Goal: Information Seeking & Learning: Understand process/instructions

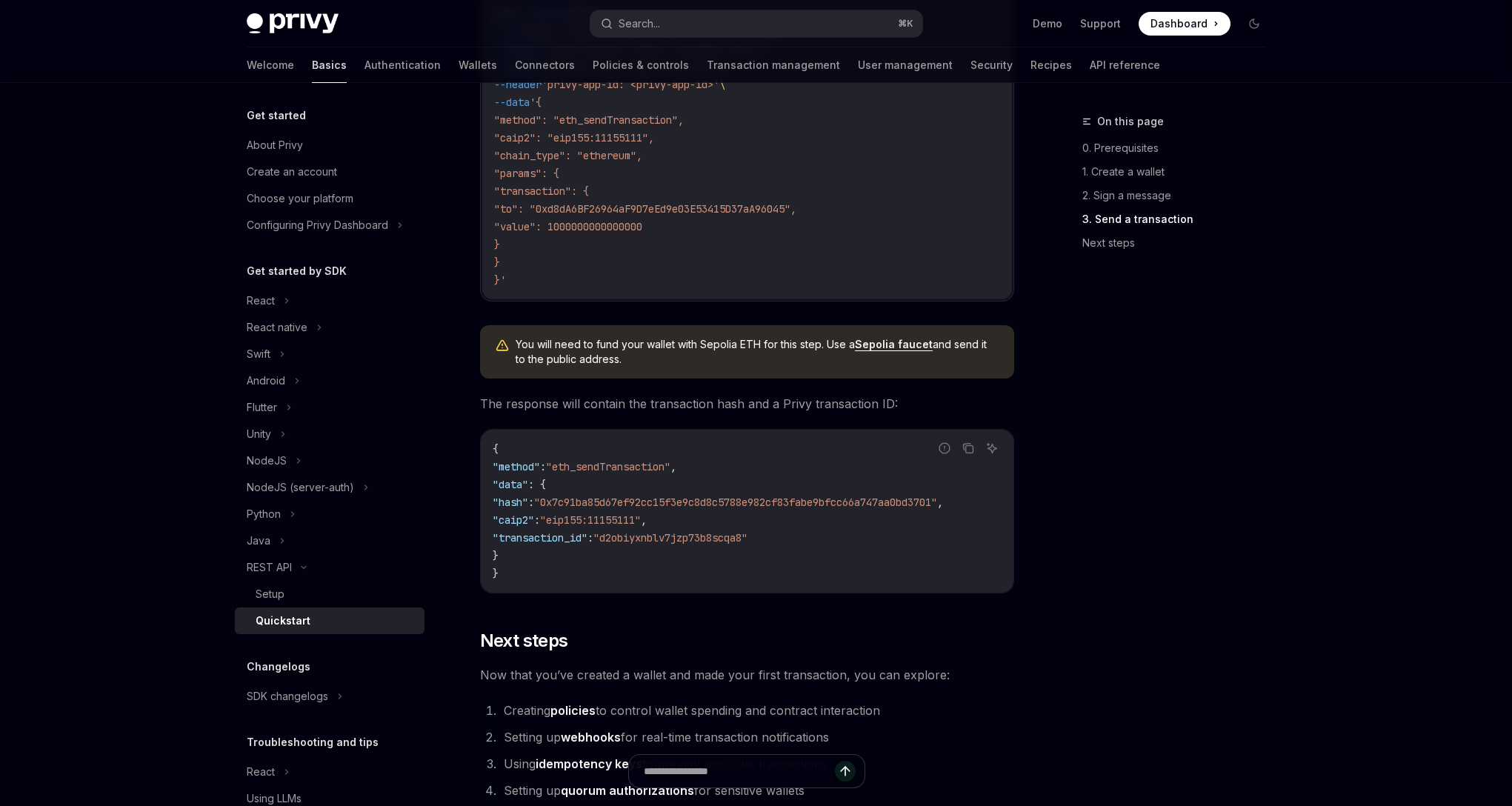
click at [312, 68] on link "Basics" at bounding box center [329, 65] width 35 height 36
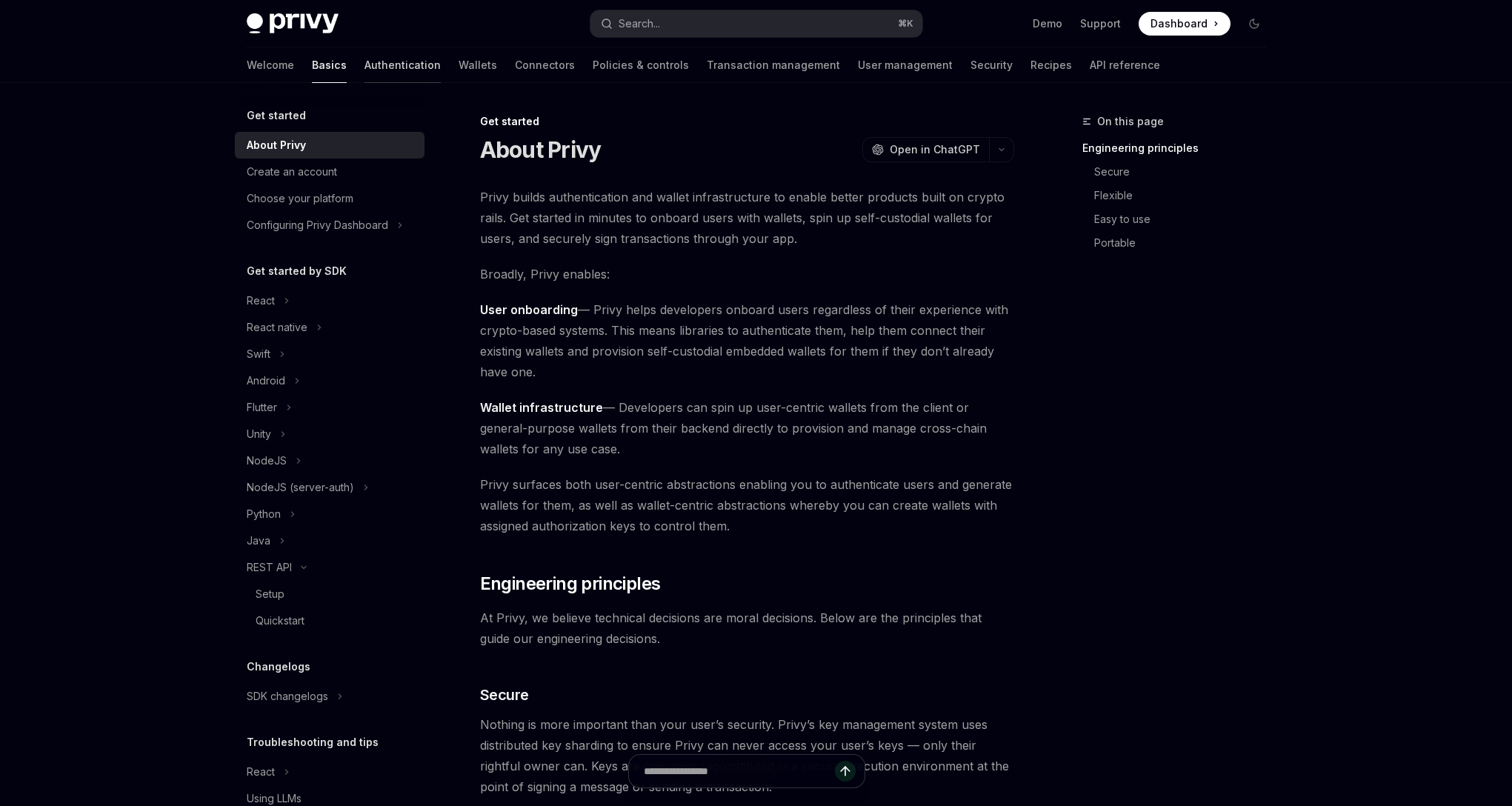
click at [364, 68] on link "Authentication" at bounding box center [402, 65] width 76 height 36
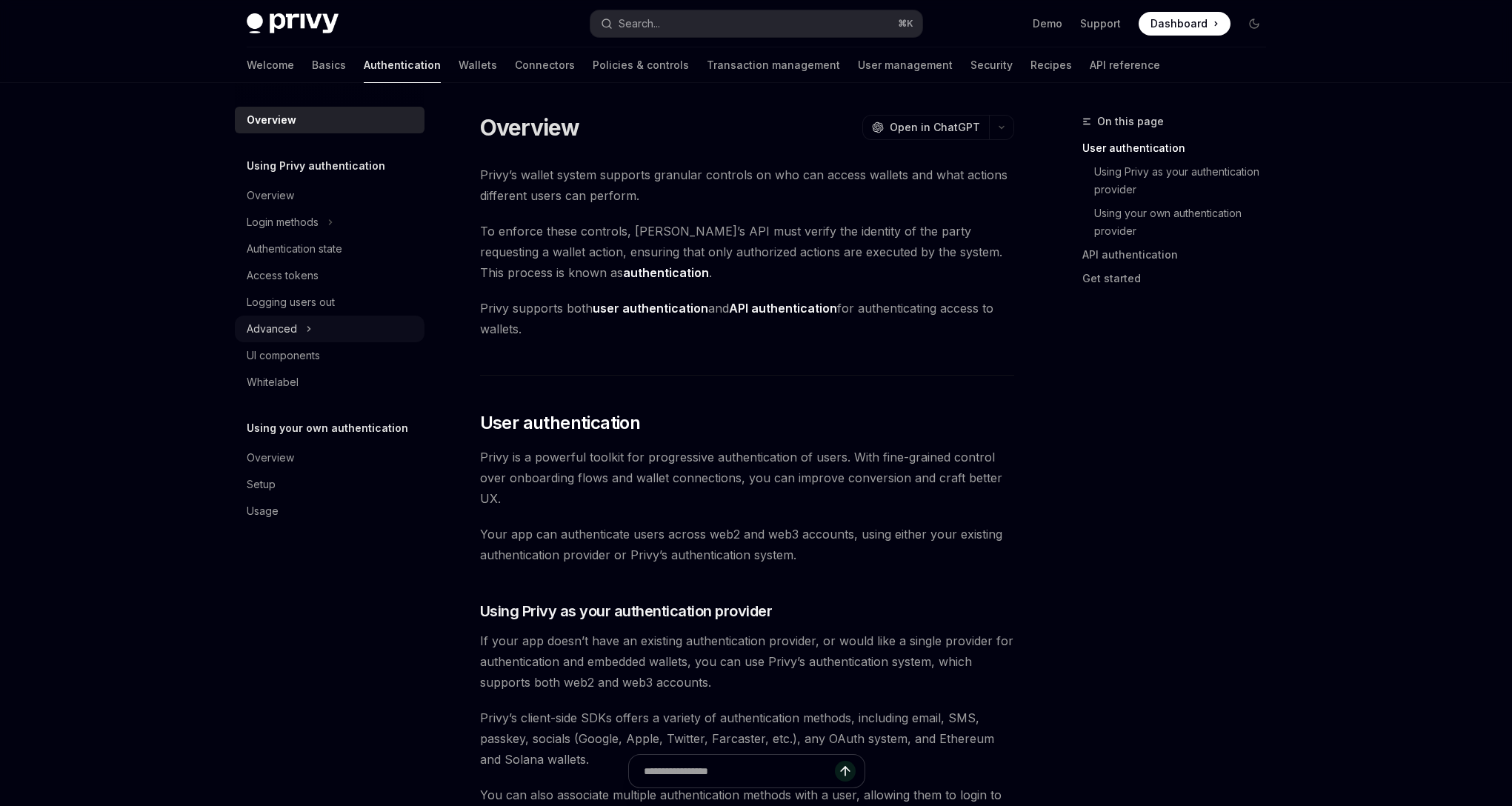
click at [299, 338] on div "Advanced" at bounding box center [329, 329] width 190 height 26
click at [315, 436] on div "UI components" at bounding box center [283, 435] width 74 height 17
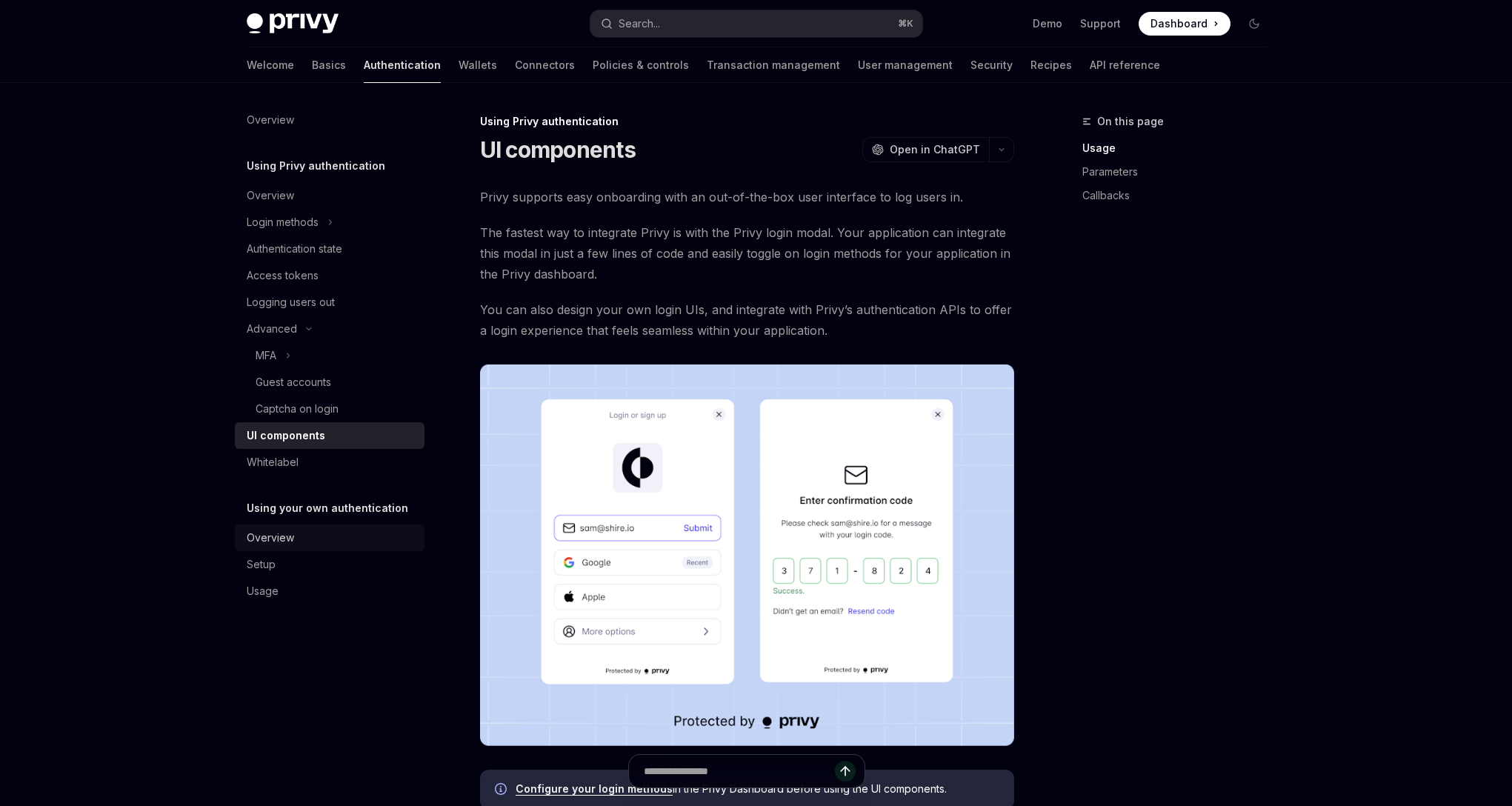
click at [307, 544] on div "Overview" at bounding box center [331, 537] width 169 height 17
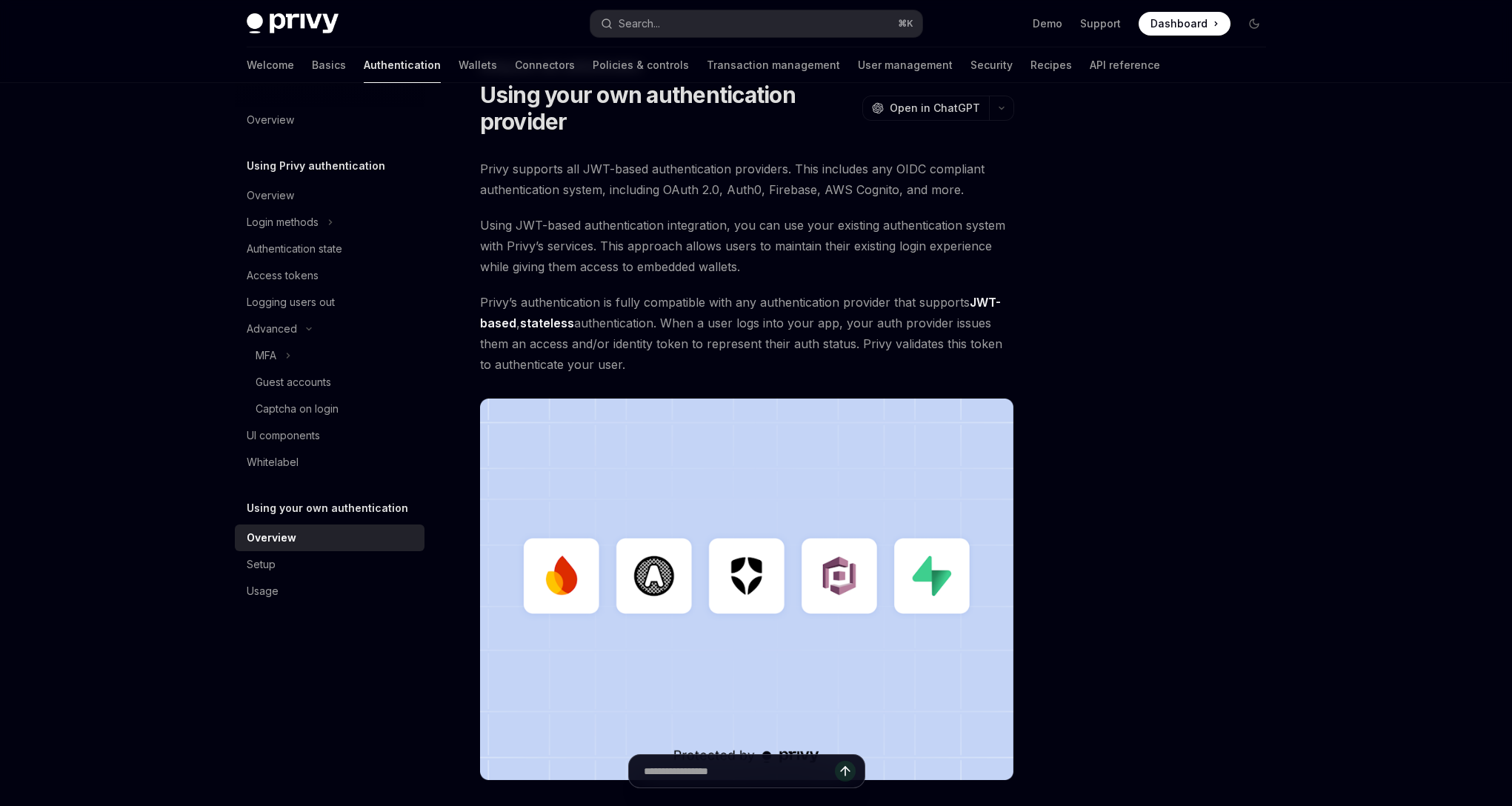
scroll to position [60, 0]
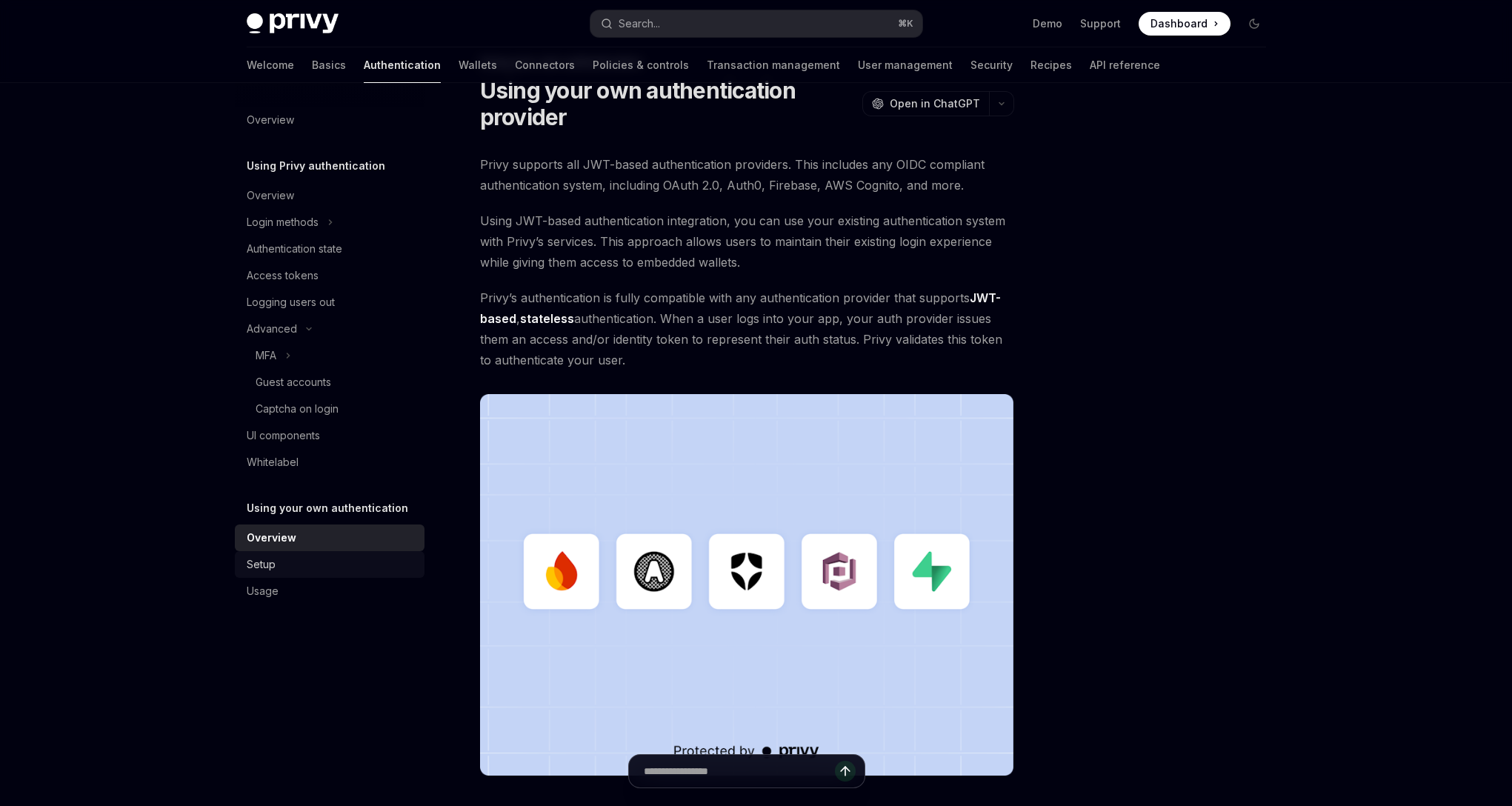
click at [284, 561] on div "Setup" at bounding box center [331, 564] width 169 height 17
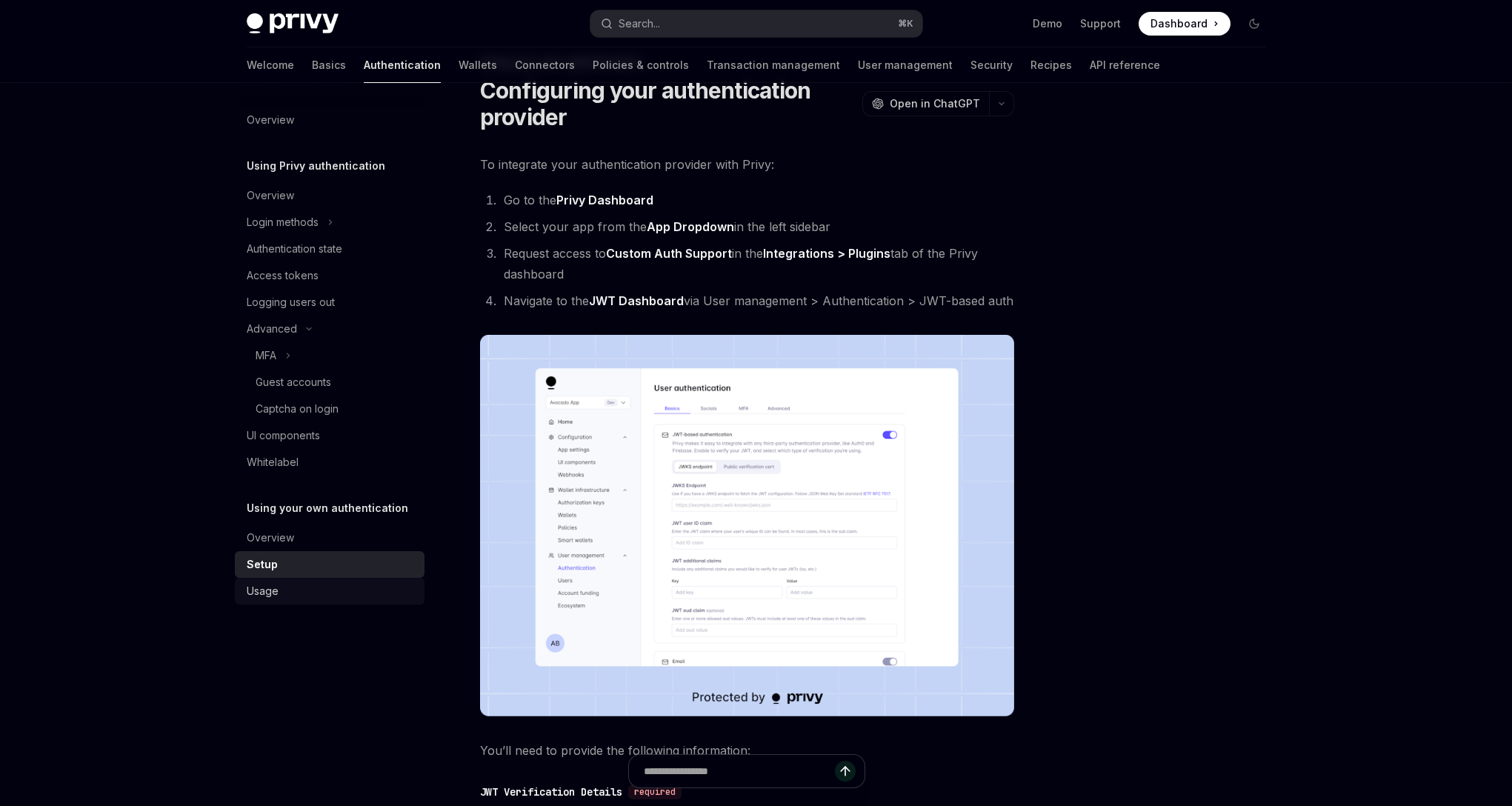
click at [284, 593] on div "Usage" at bounding box center [331, 590] width 169 height 17
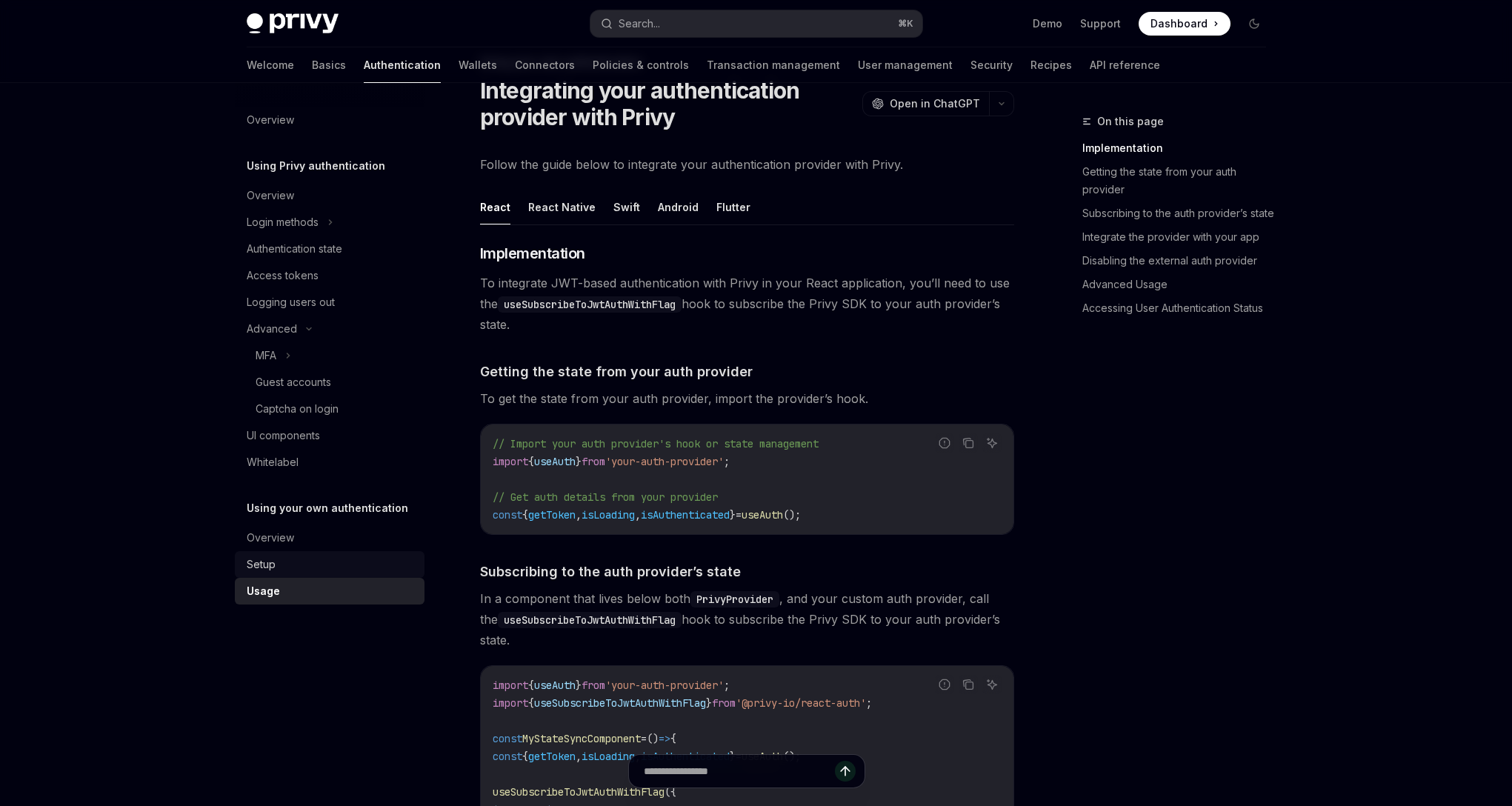
click at [286, 568] on div "Setup" at bounding box center [331, 564] width 169 height 17
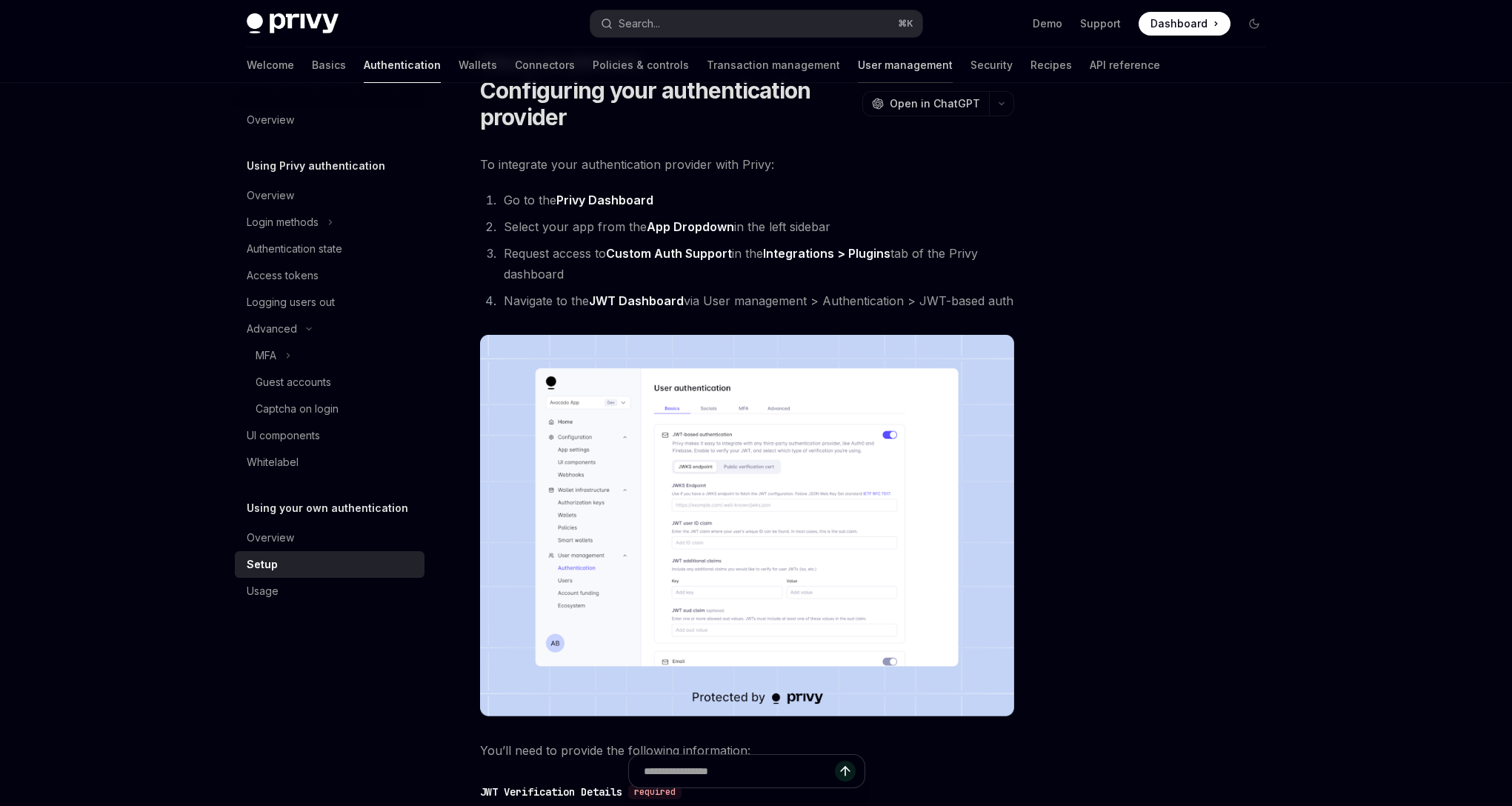
click at [857, 60] on link "User management" at bounding box center [905, 65] width 95 height 36
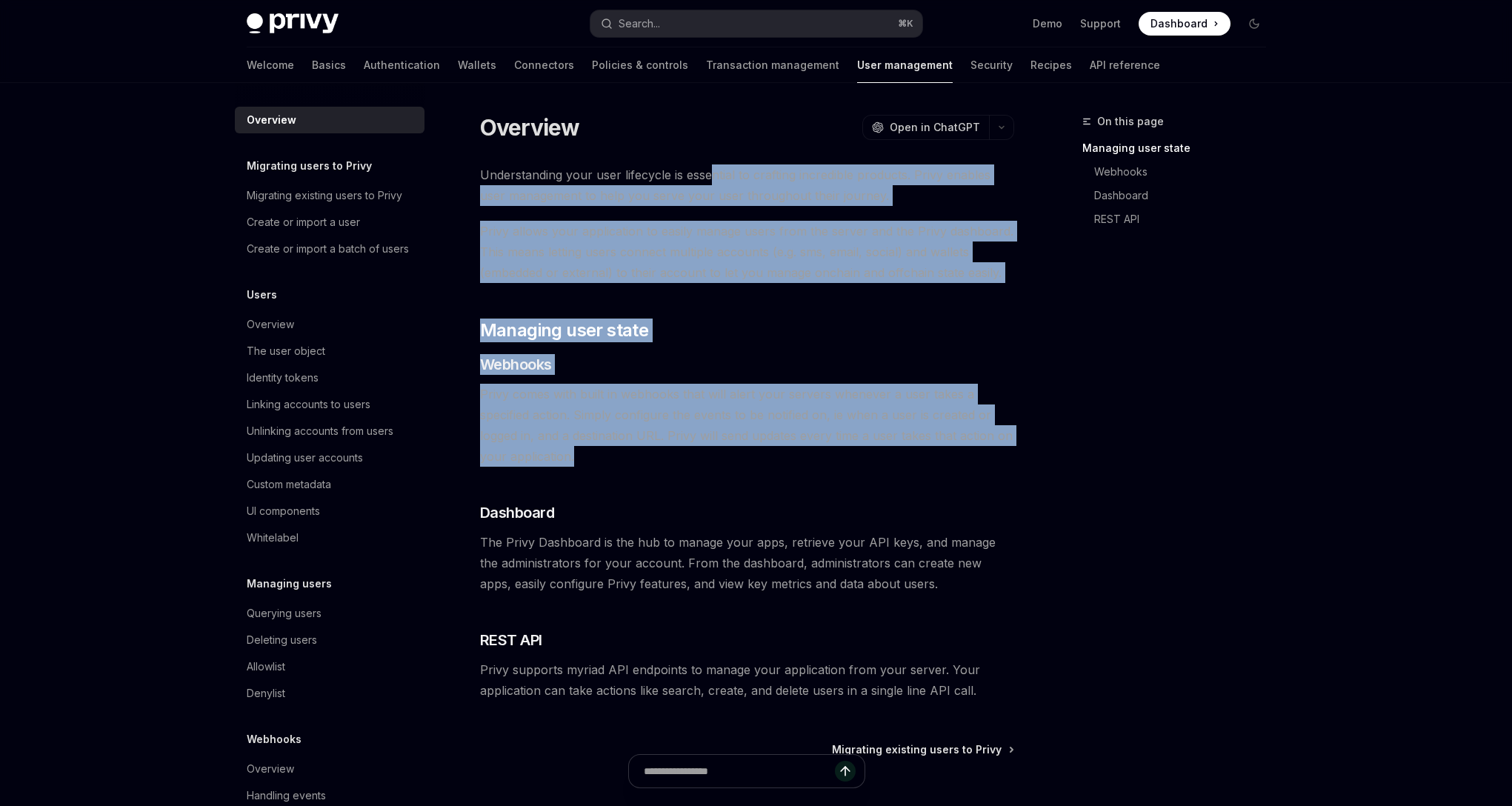
drag, startPoint x: 709, startPoint y: 178, endPoint x: 681, endPoint y: 449, distance: 272.4
click at [681, 449] on div "Understanding your user lifecycle is essential to crafting incredible products.…" at bounding box center [746, 433] width 534 height 536
click at [685, 456] on span "Privy comes with built in webhooks that will alert your servers whenever a user…" at bounding box center [746, 425] width 534 height 83
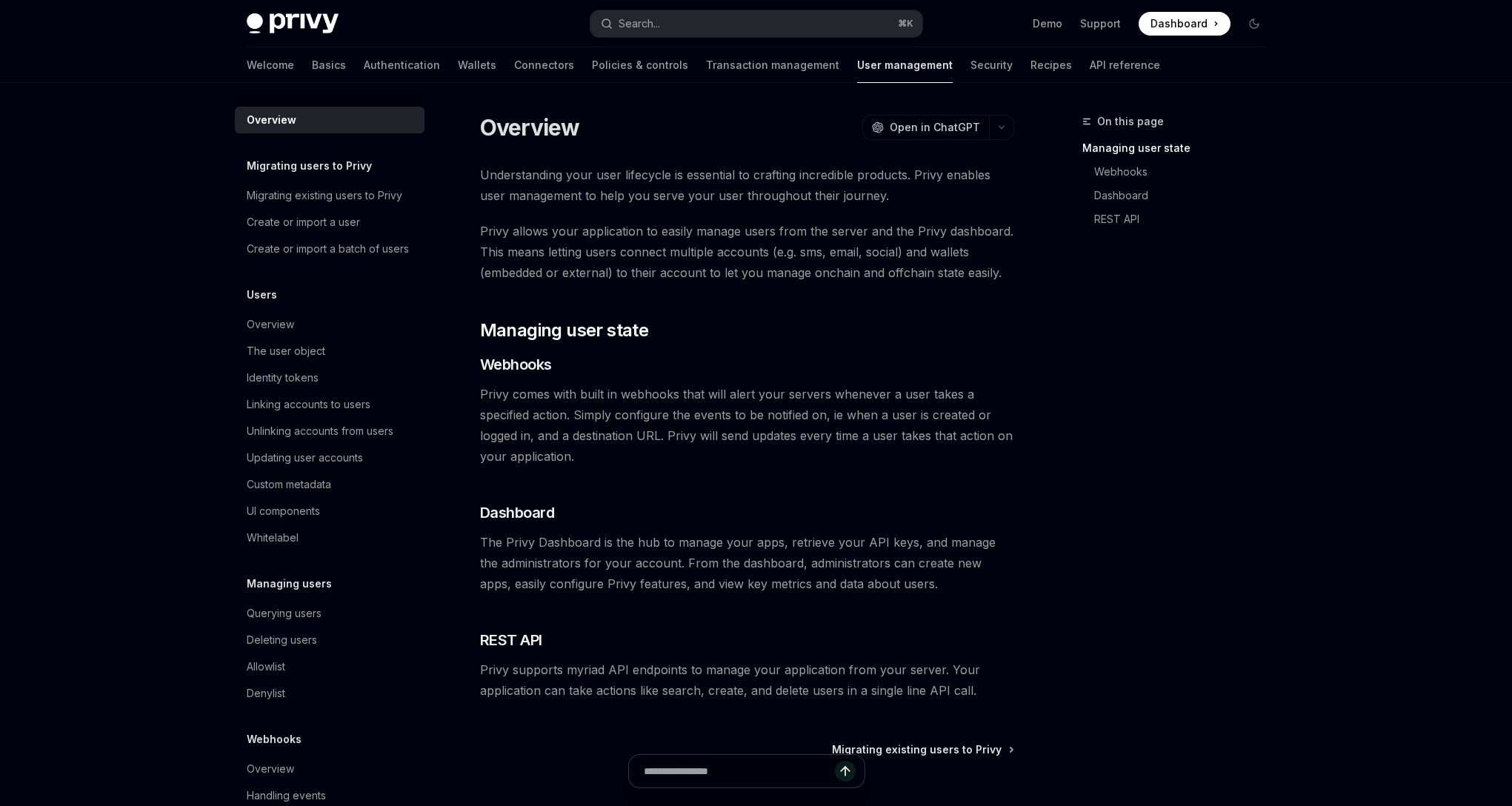
type textarea "*"
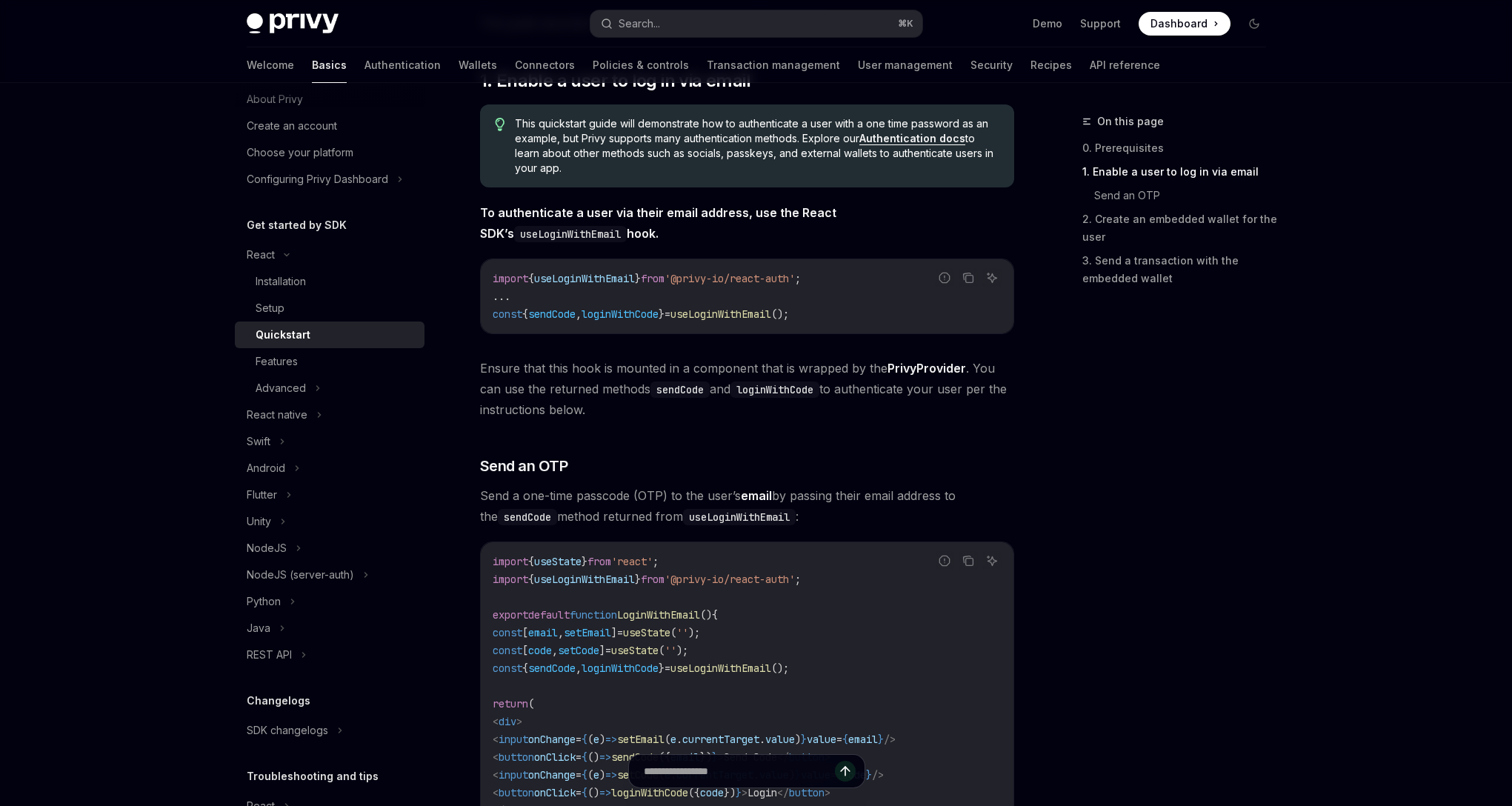
scroll to position [265, 0]
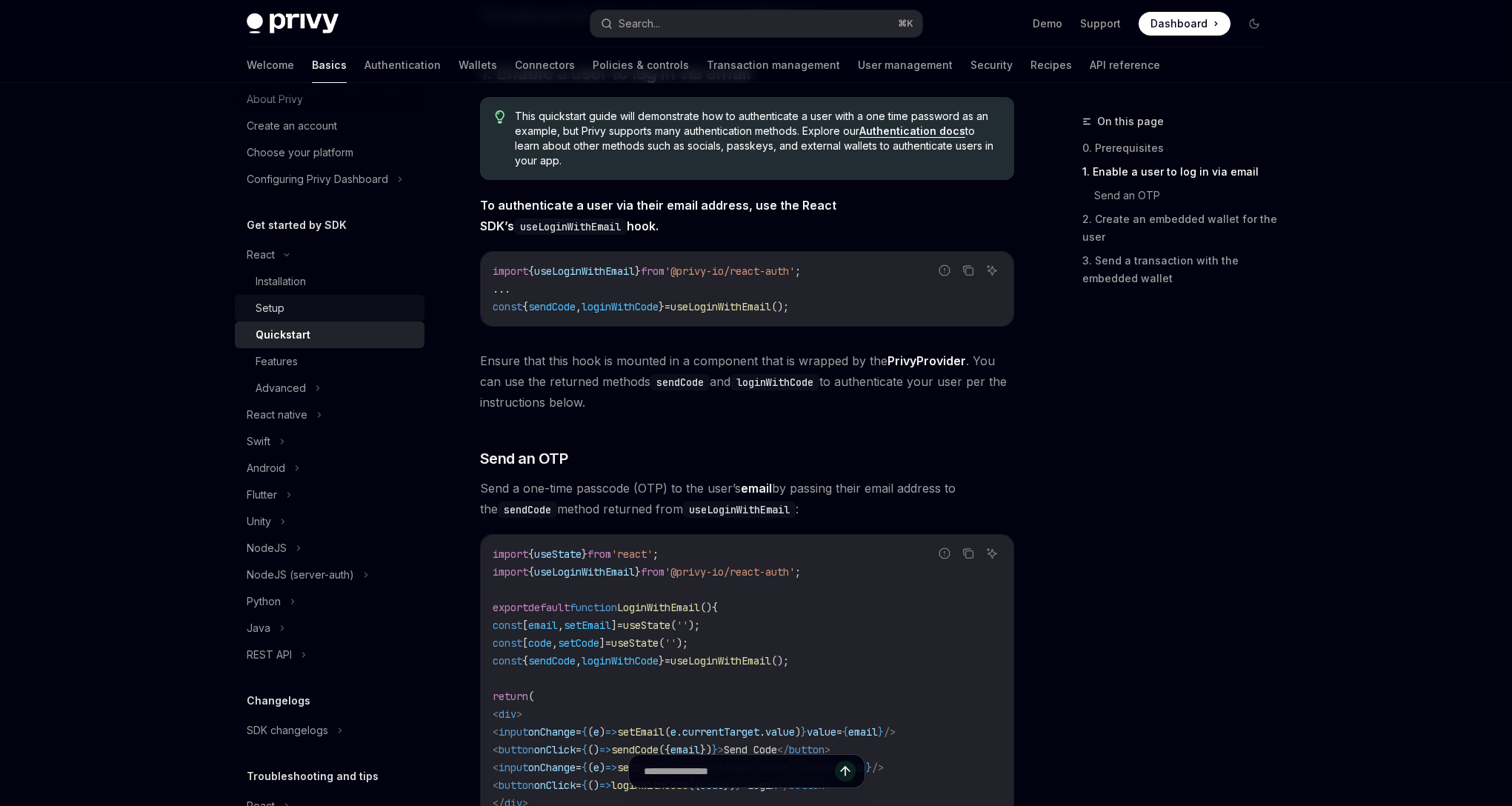
click at [313, 295] on link "Setup" at bounding box center [329, 308] width 190 height 26
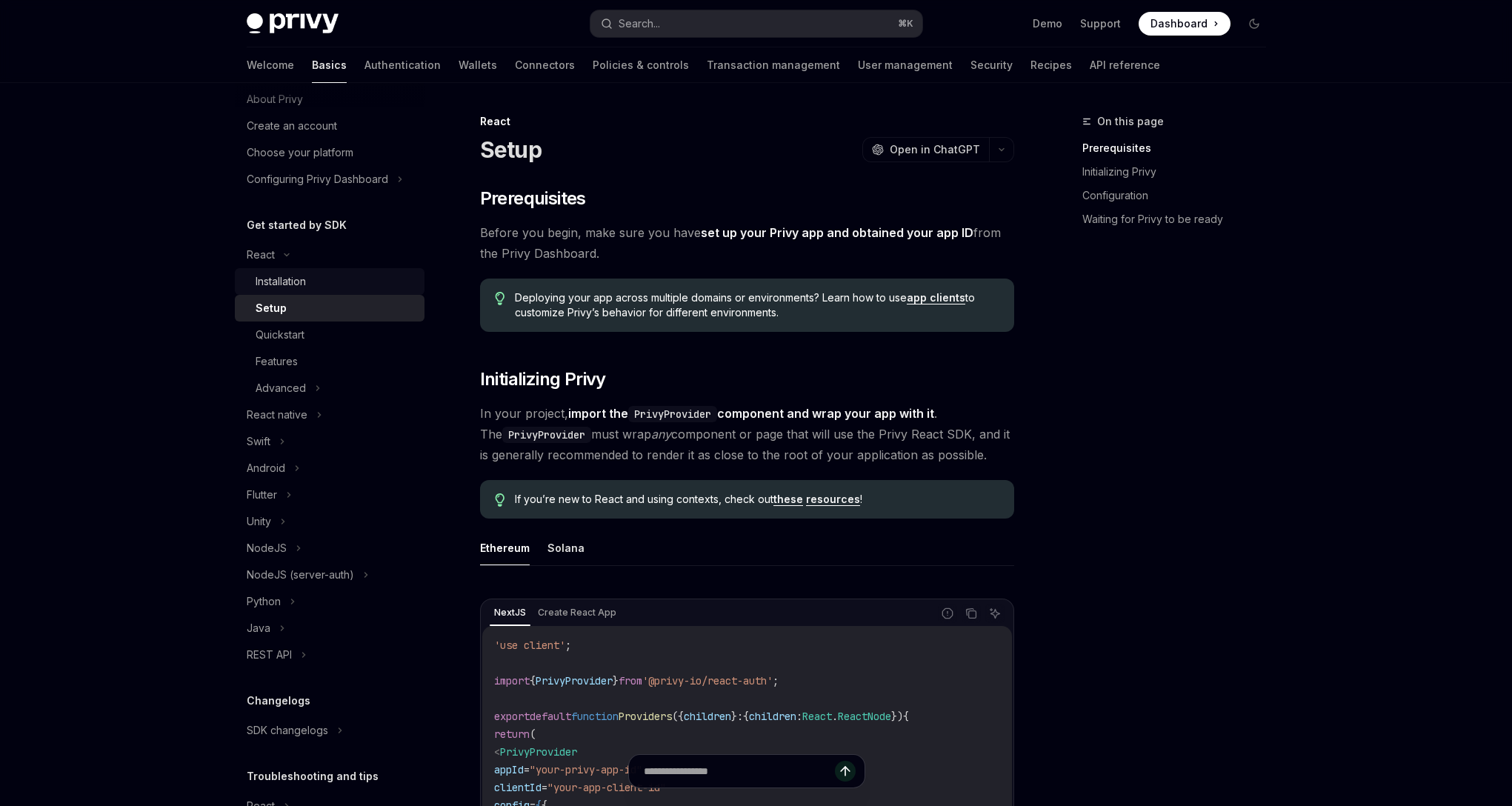
click at [310, 281] on div "Installation" at bounding box center [335, 281] width 160 height 17
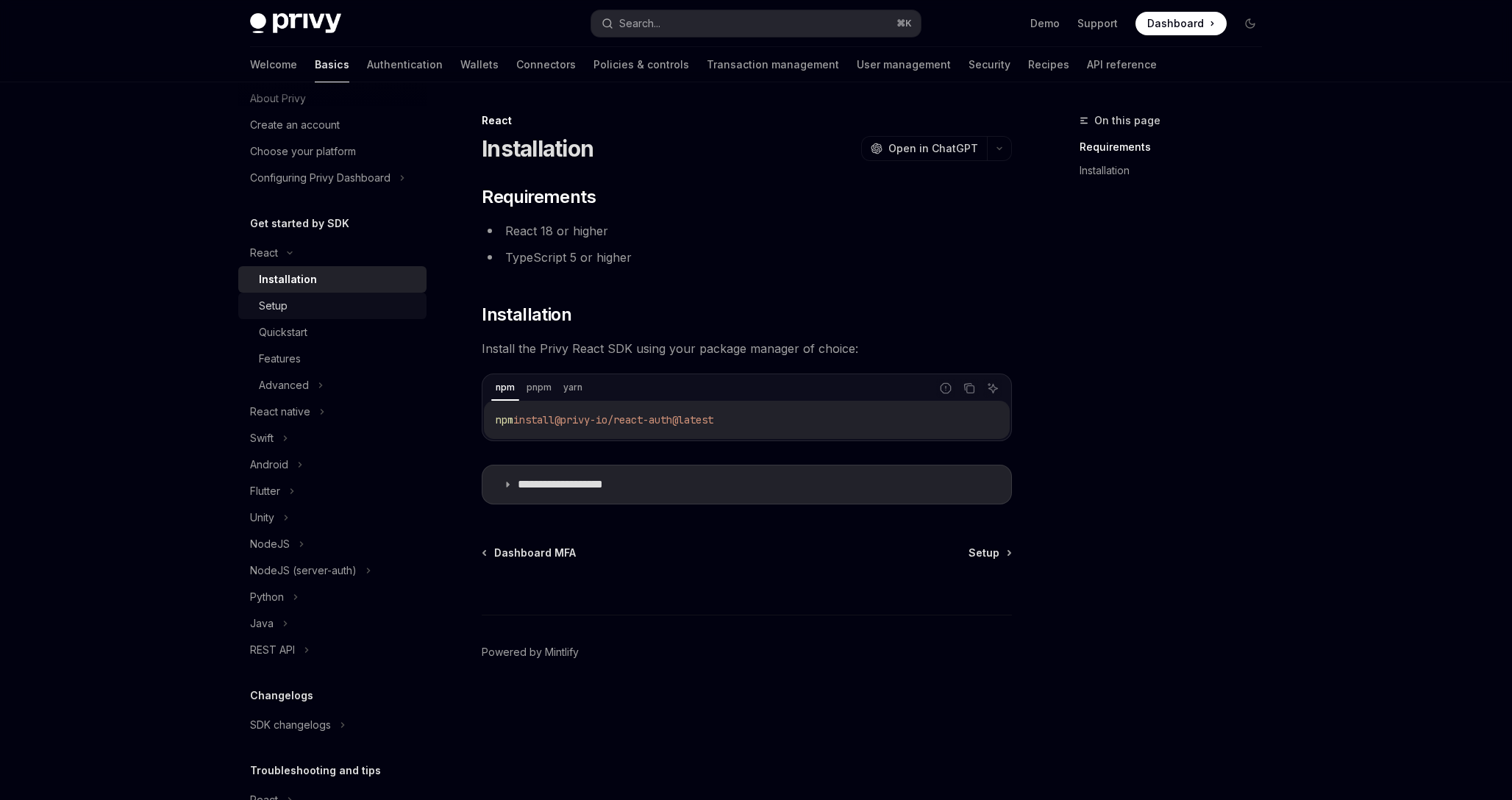
click at [359, 309] on div "Setup" at bounding box center [338, 306] width 159 height 17
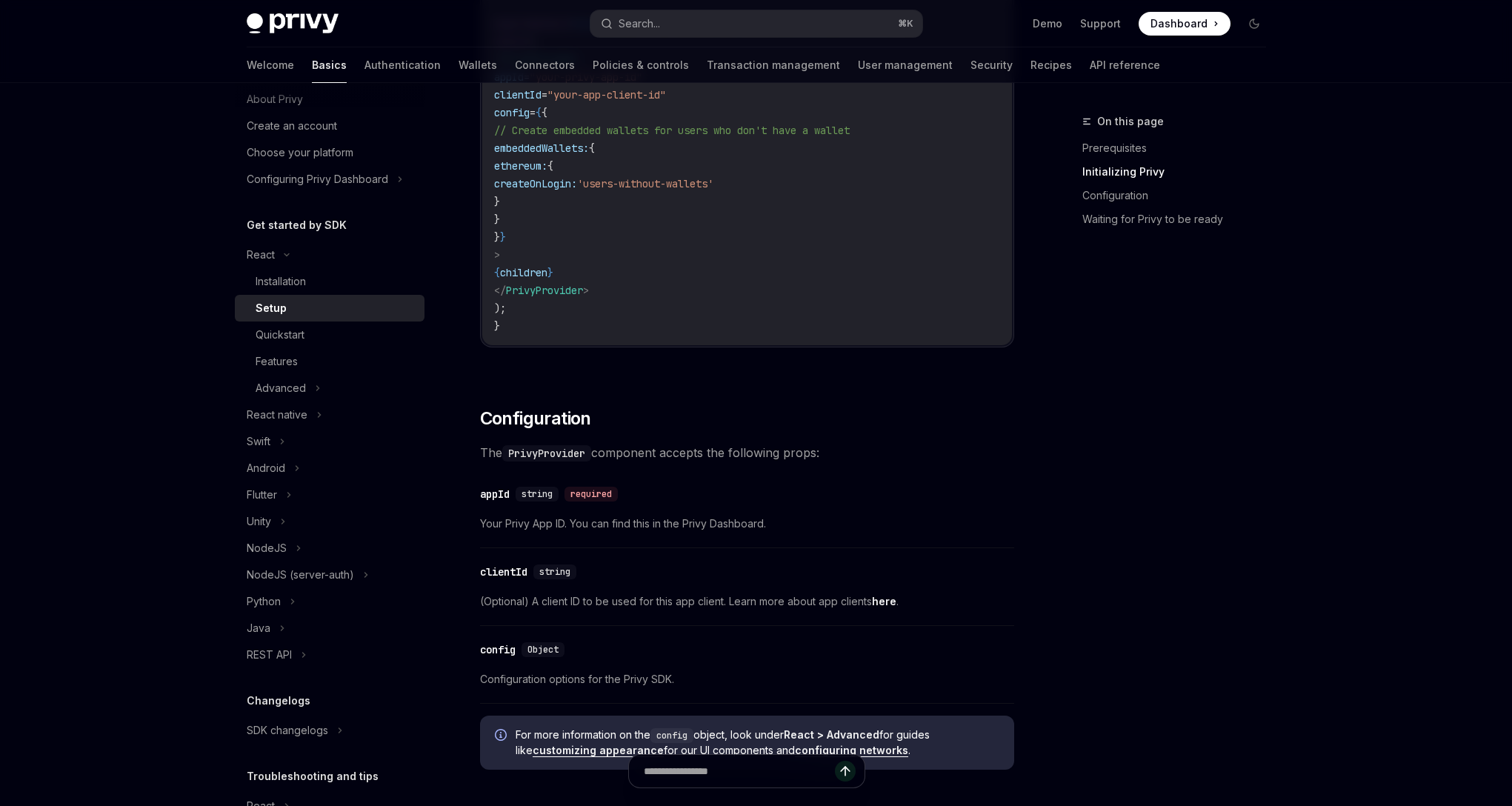
scroll to position [942, 0]
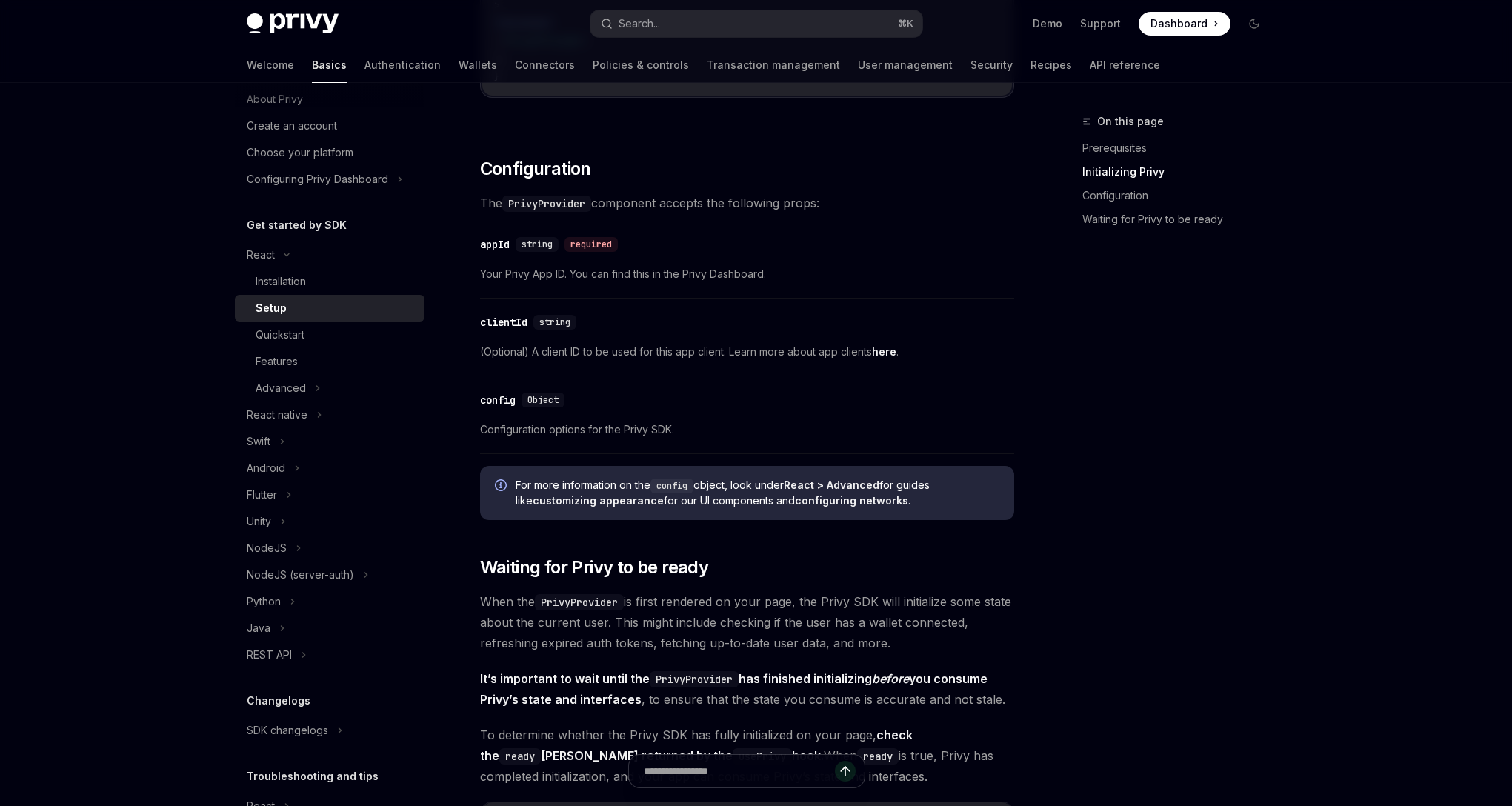
click at [1258, 549] on div "On this page Prerequisites Initializing Privy Configuration Waiting for Privy t…" at bounding box center [1165, 459] width 225 height 693
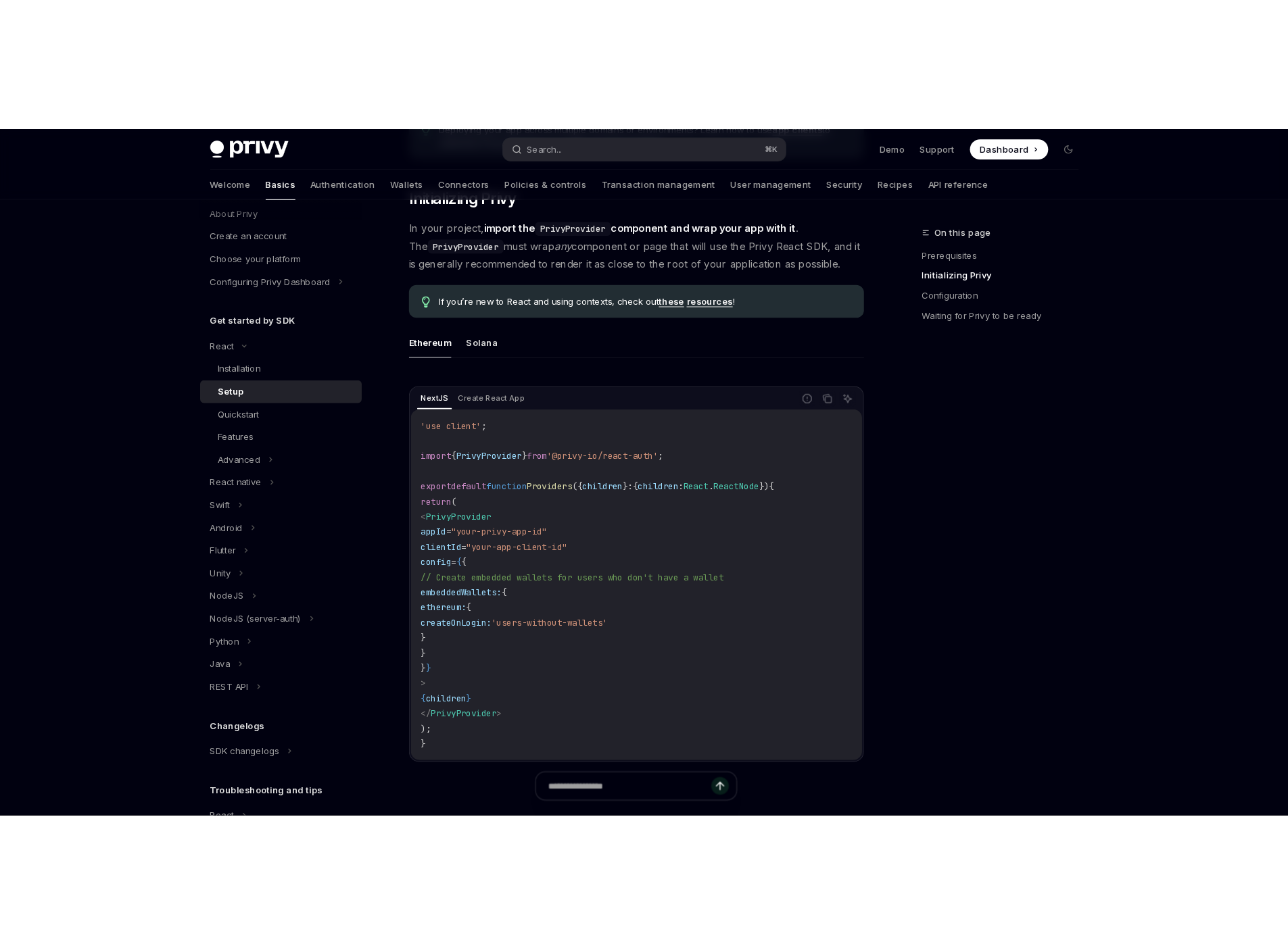
scroll to position [270, 0]
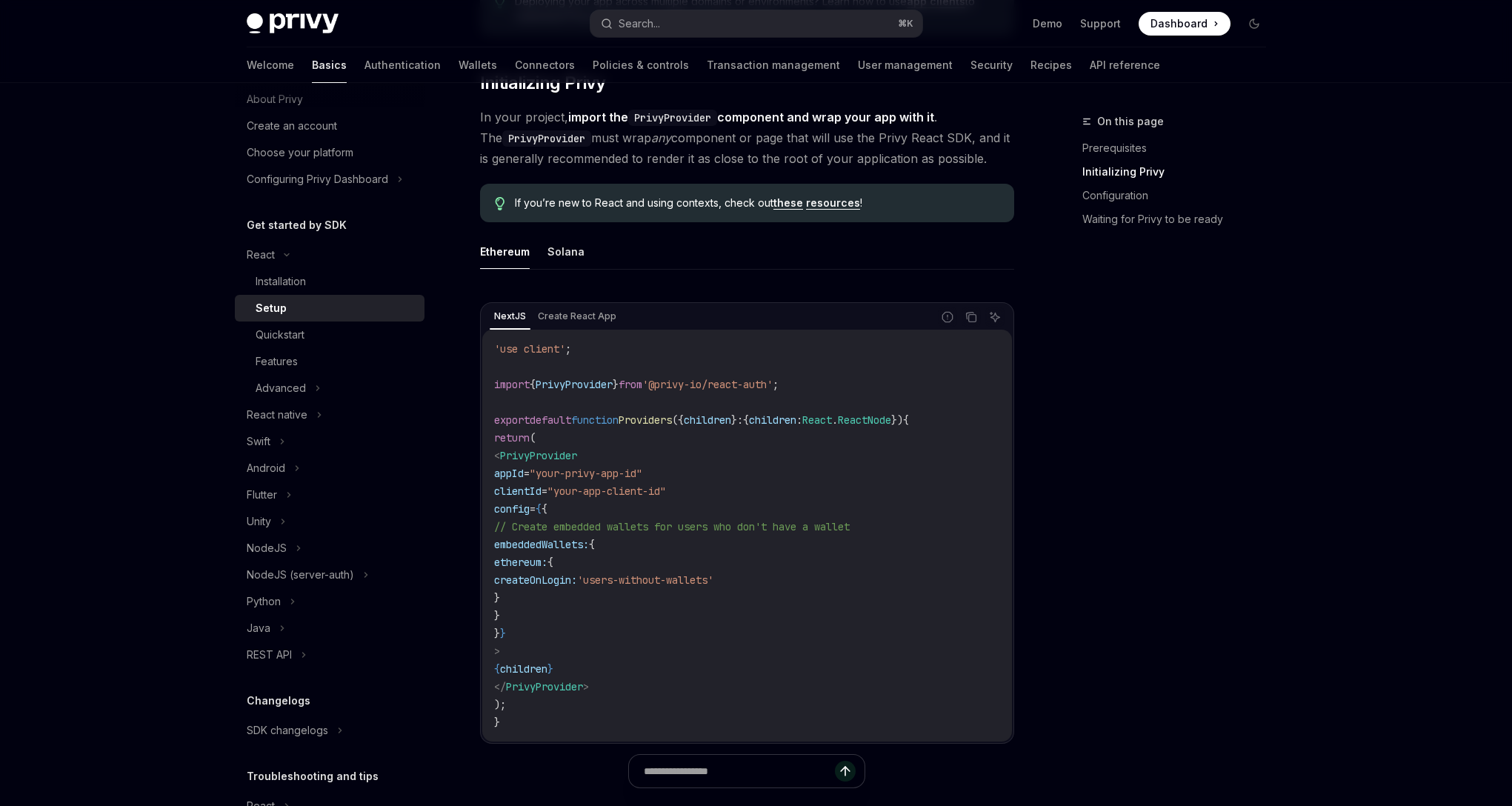
click at [679, 602] on code "'use client' ; import { PrivyProvider } from '@privy-io/react-auth' ; export de…" at bounding box center [746, 535] width 506 height 391
drag, startPoint x: 636, startPoint y: 483, endPoint x: 669, endPoint y: 615, distance: 136.1
click at [669, 615] on code "'use client' ; import { PrivyProvider } from '@privy-io/react-auth' ; export de…" at bounding box center [746, 535] width 506 height 391
click at [675, 624] on code "'use client' ; import { PrivyProvider } from '@privy-io/react-auth' ; export de…" at bounding box center [746, 535] width 506 height 391
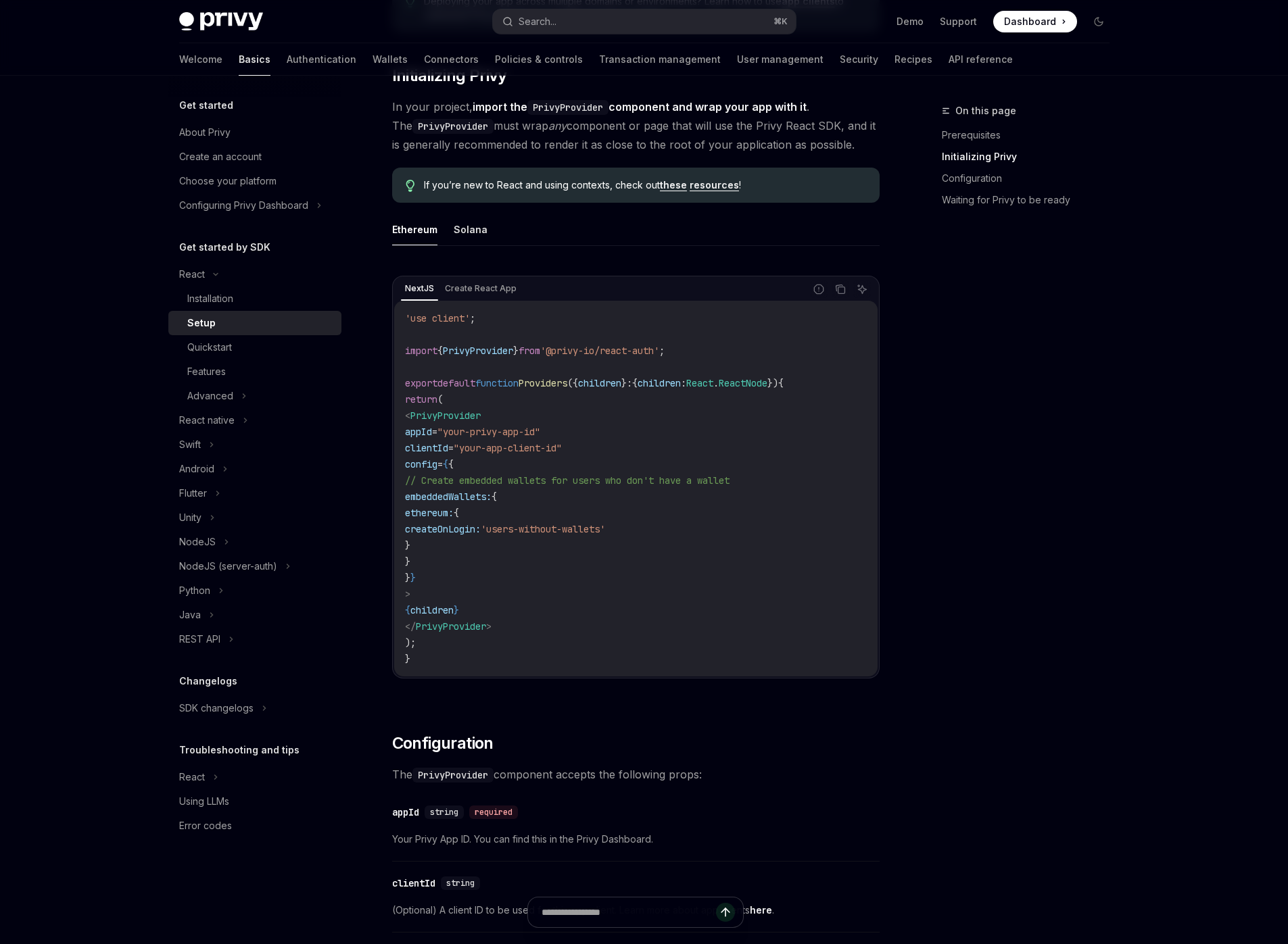
scroll to position [0, 0]
click at [1003, 602] on div "On this page Prerequisites Initializing Privy Configuration Waiting for Privy t…" at bounding box center [1018, 523] width 205 height 841
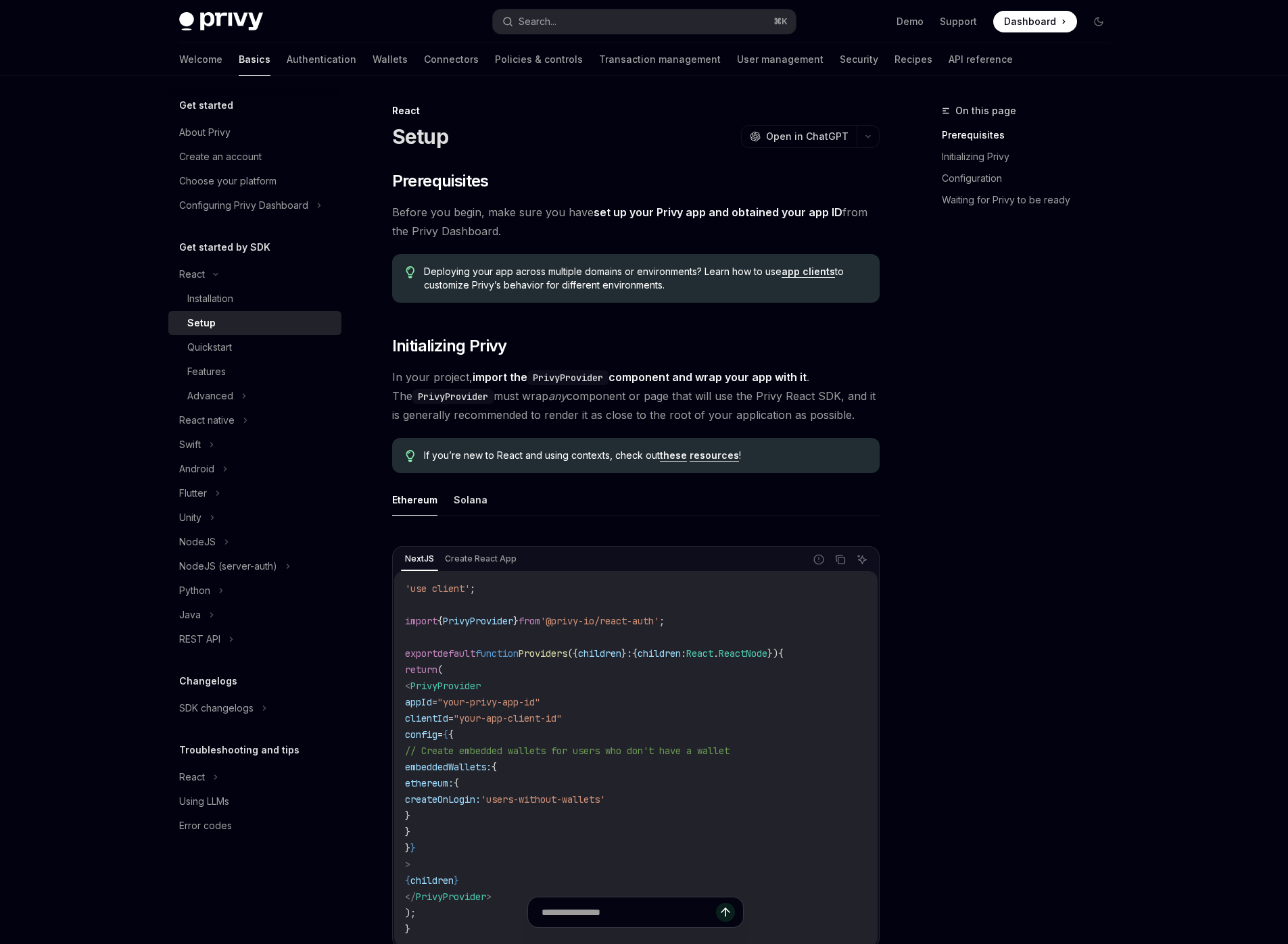
scroll to position [79, 0]
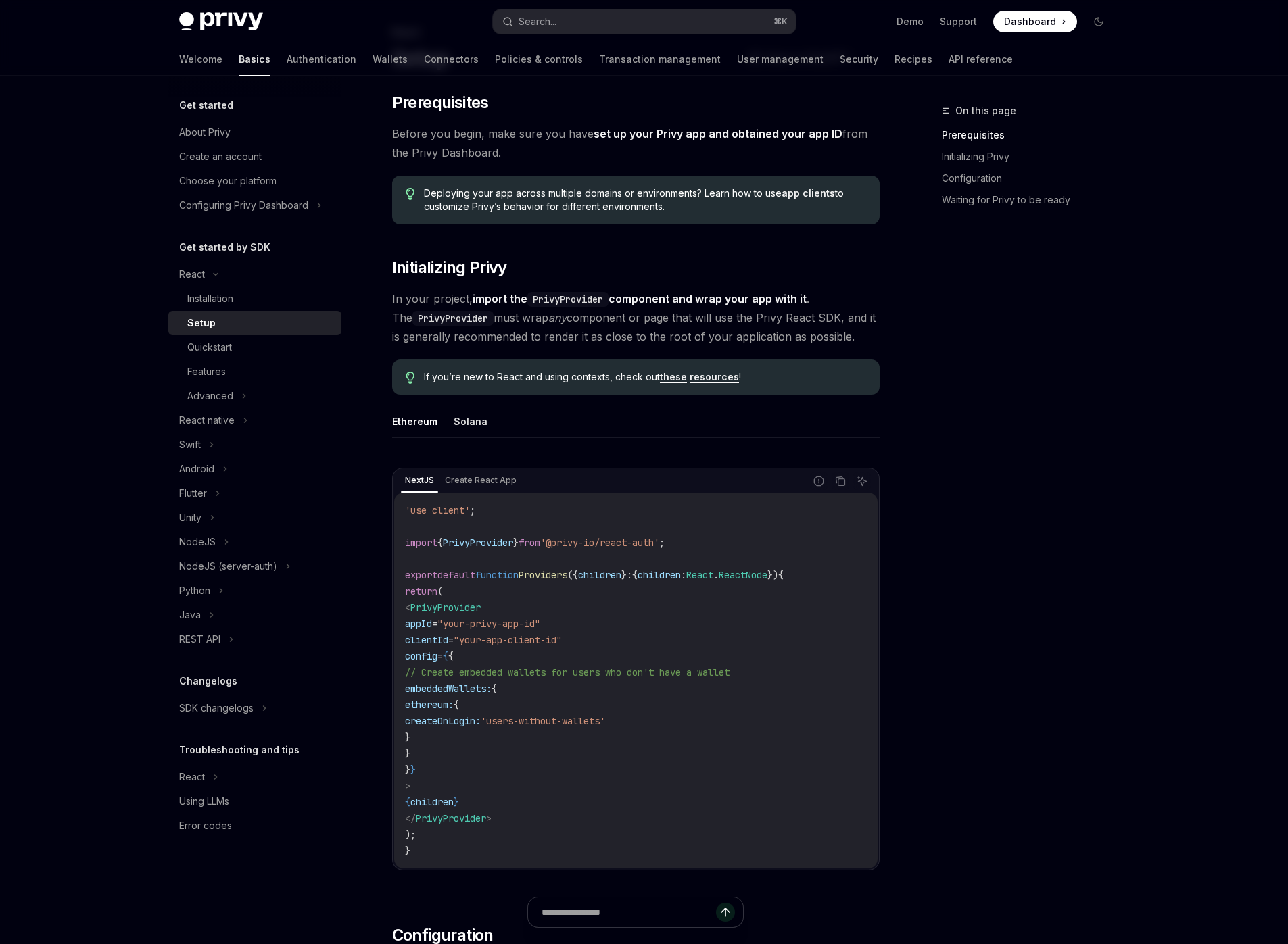
click at [919, 478] on div "On this page Prerequisites Initializing Privy Configuration Waiting for Privy t…" at bounding box center [1018, 523] width 205 height 841
click at [1012, 407] on div "On this page Prerequisites Initializing Privy Configuration Waiting for Privy t…" at bounding box center [1018, 523] width 205 height 841
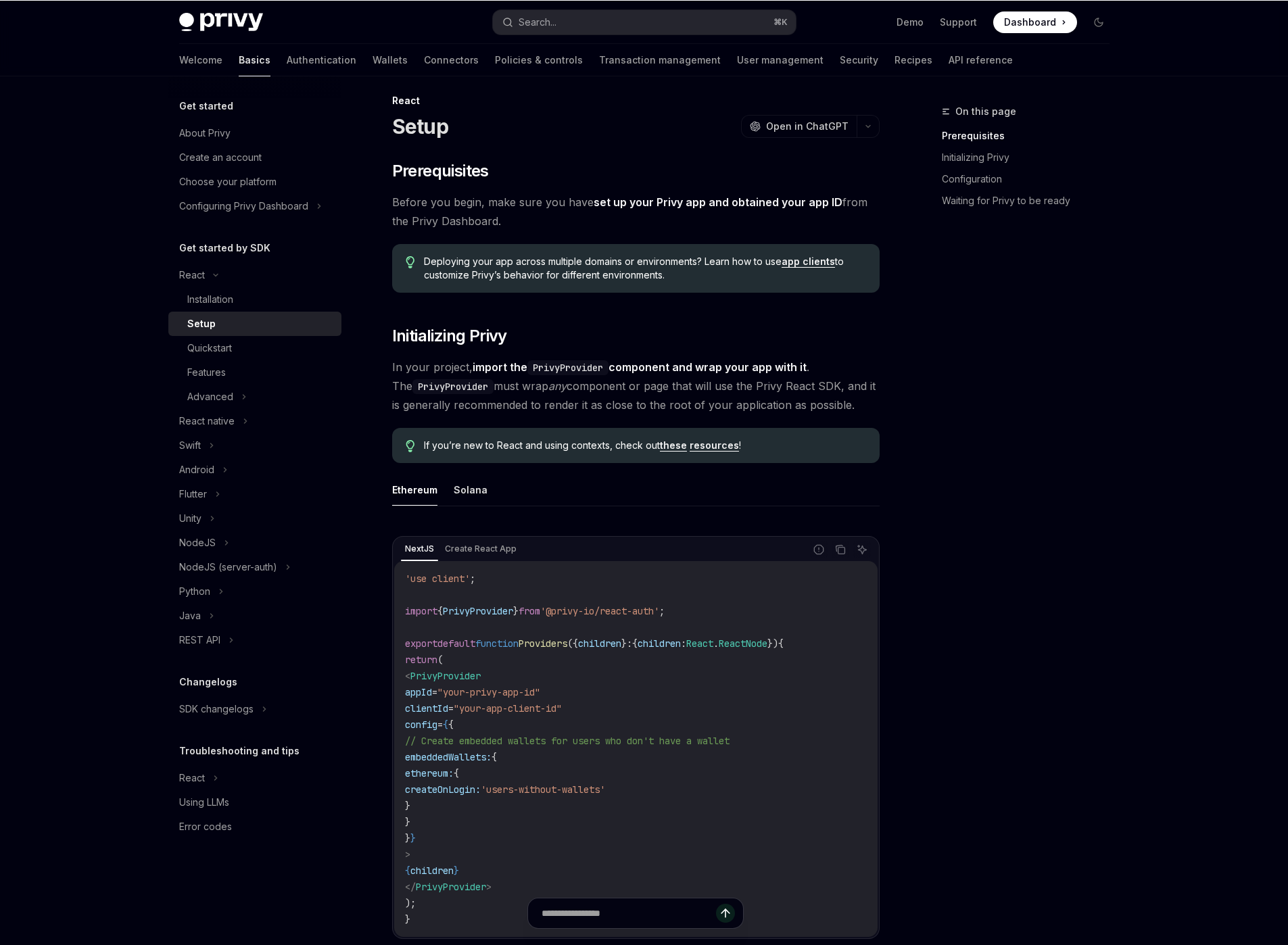
scroll to position [0, 0]
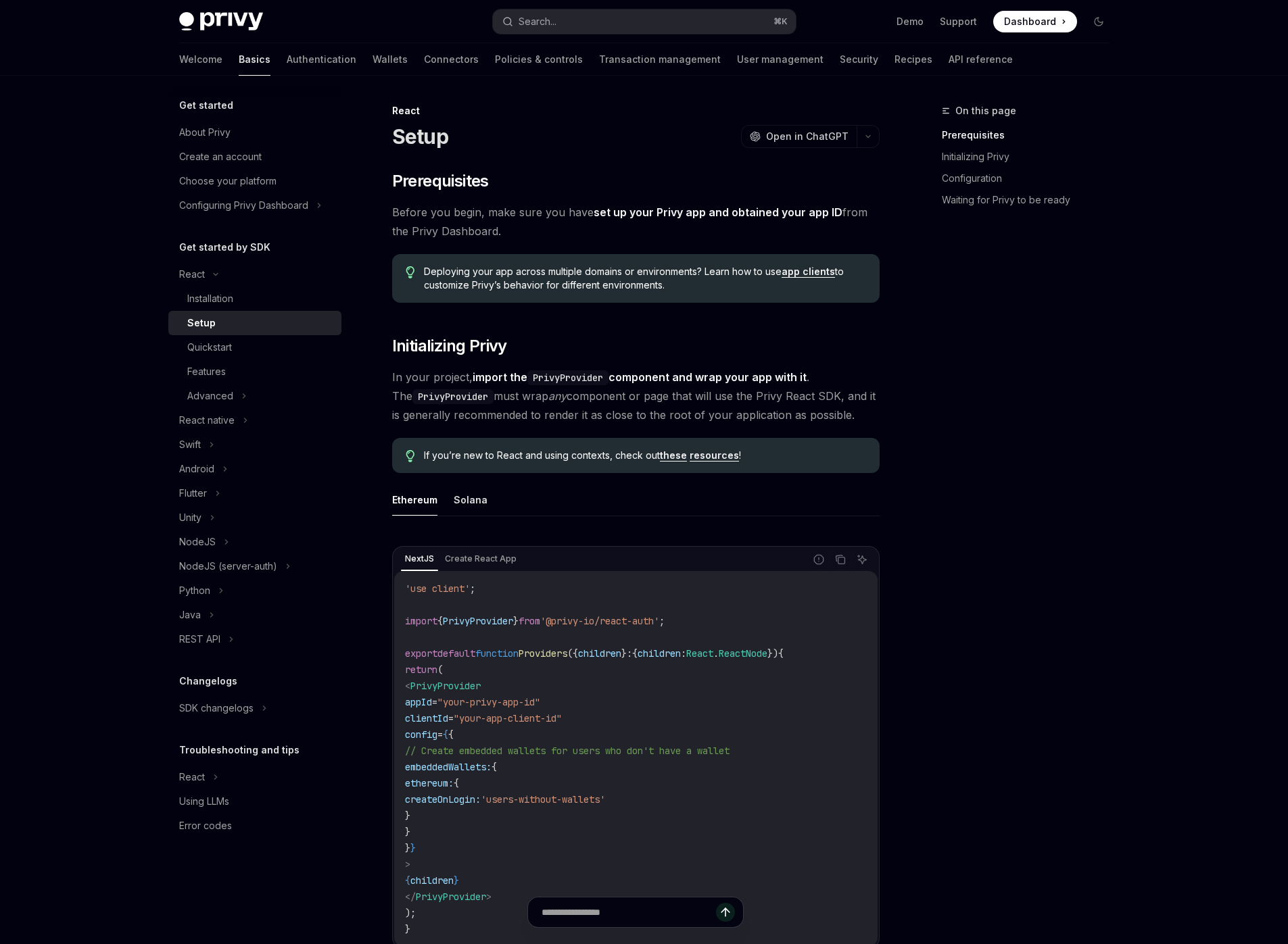
click at [1094, 273] on div "On this page Prerequisites Initializing Privy Configuration Waiting for Privy t…" at bounding box center [1018, 523] width 205 height 841
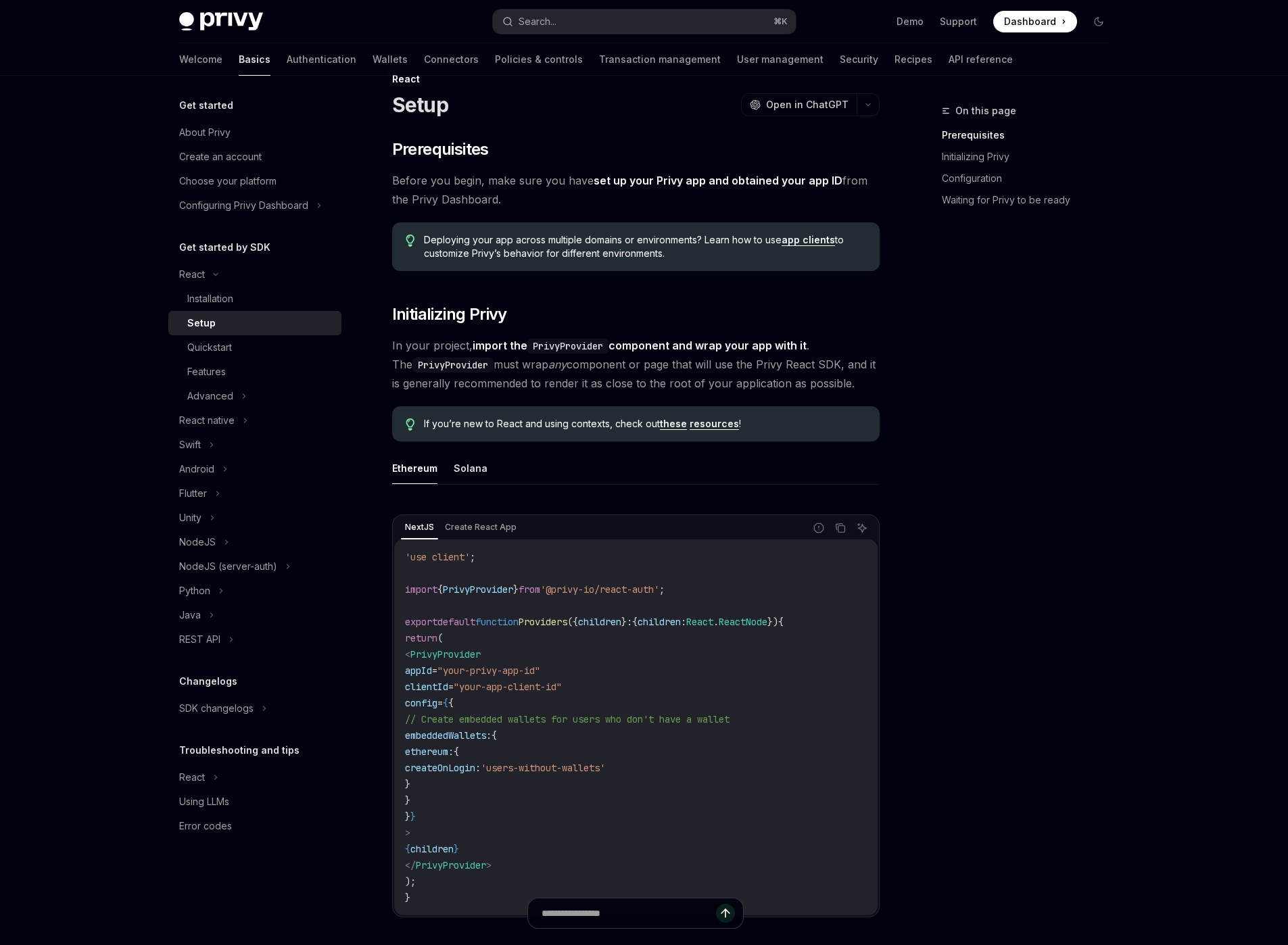
click at [533, 527] on div "NextJS Create React App" at bounding box center [603, 528] width 403 height 23
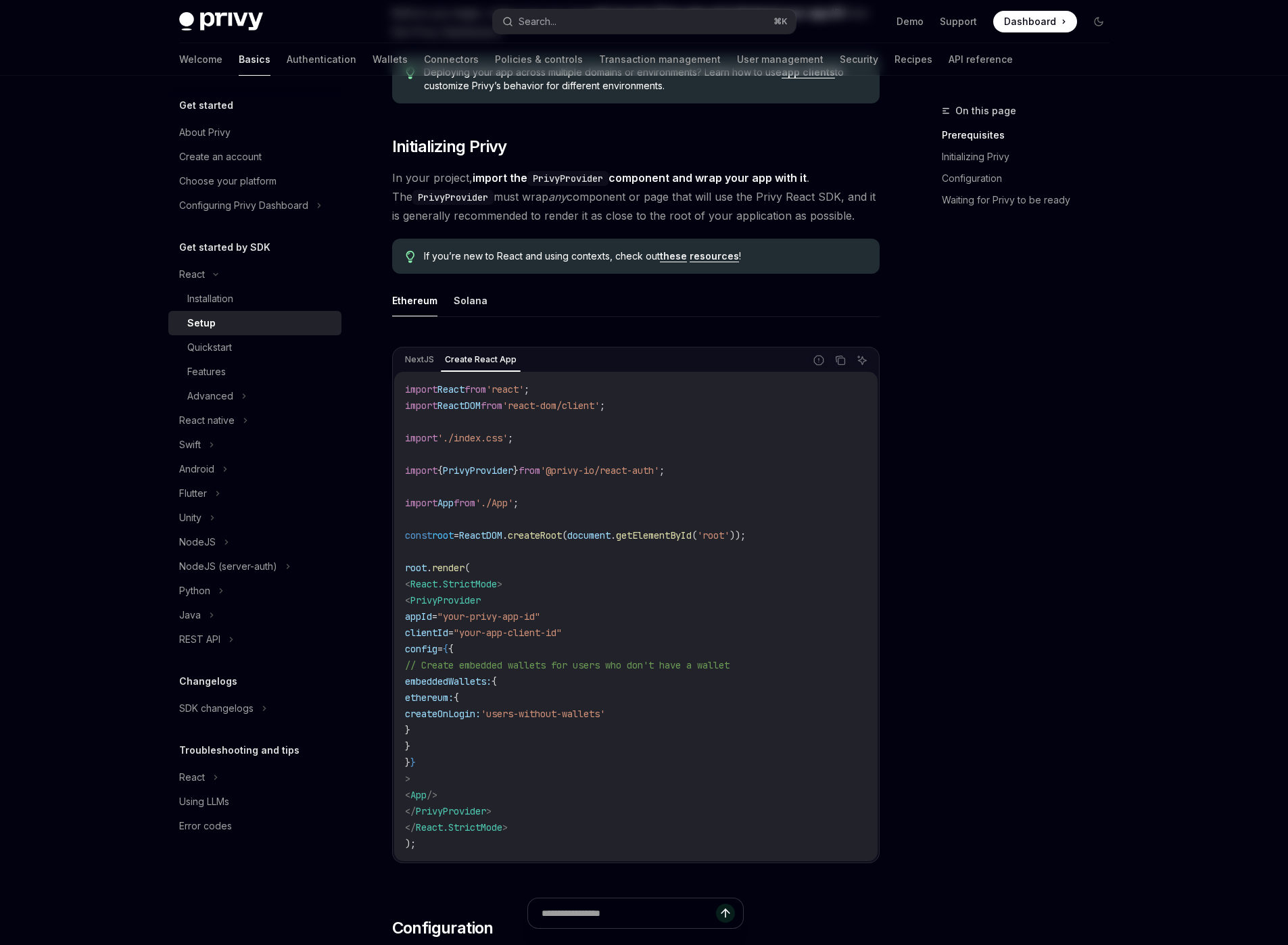
scroll to position [0, 0]
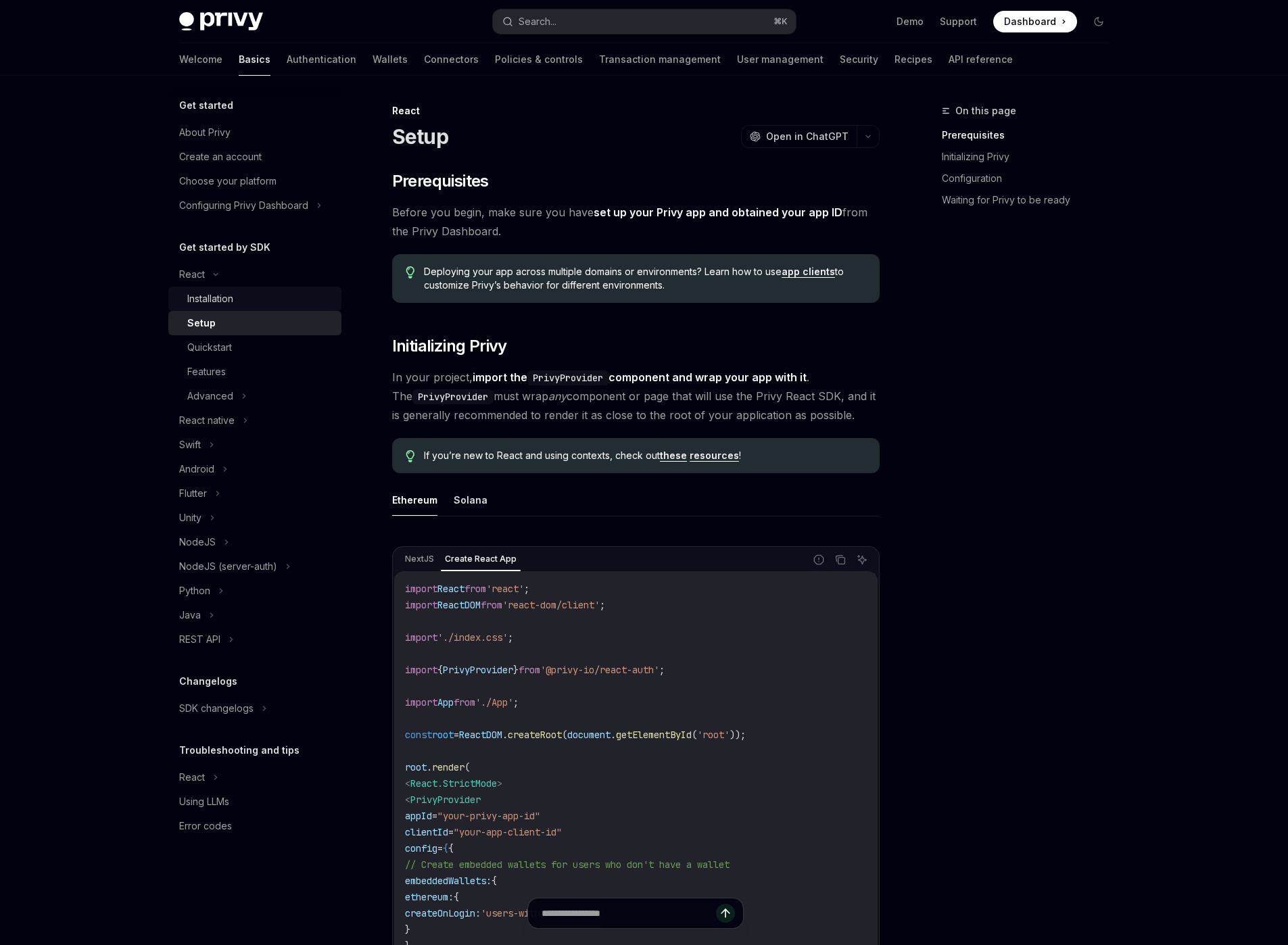
click at [301, 304] on div "Installation" at bounding box center [260, 298] width 146 height 16
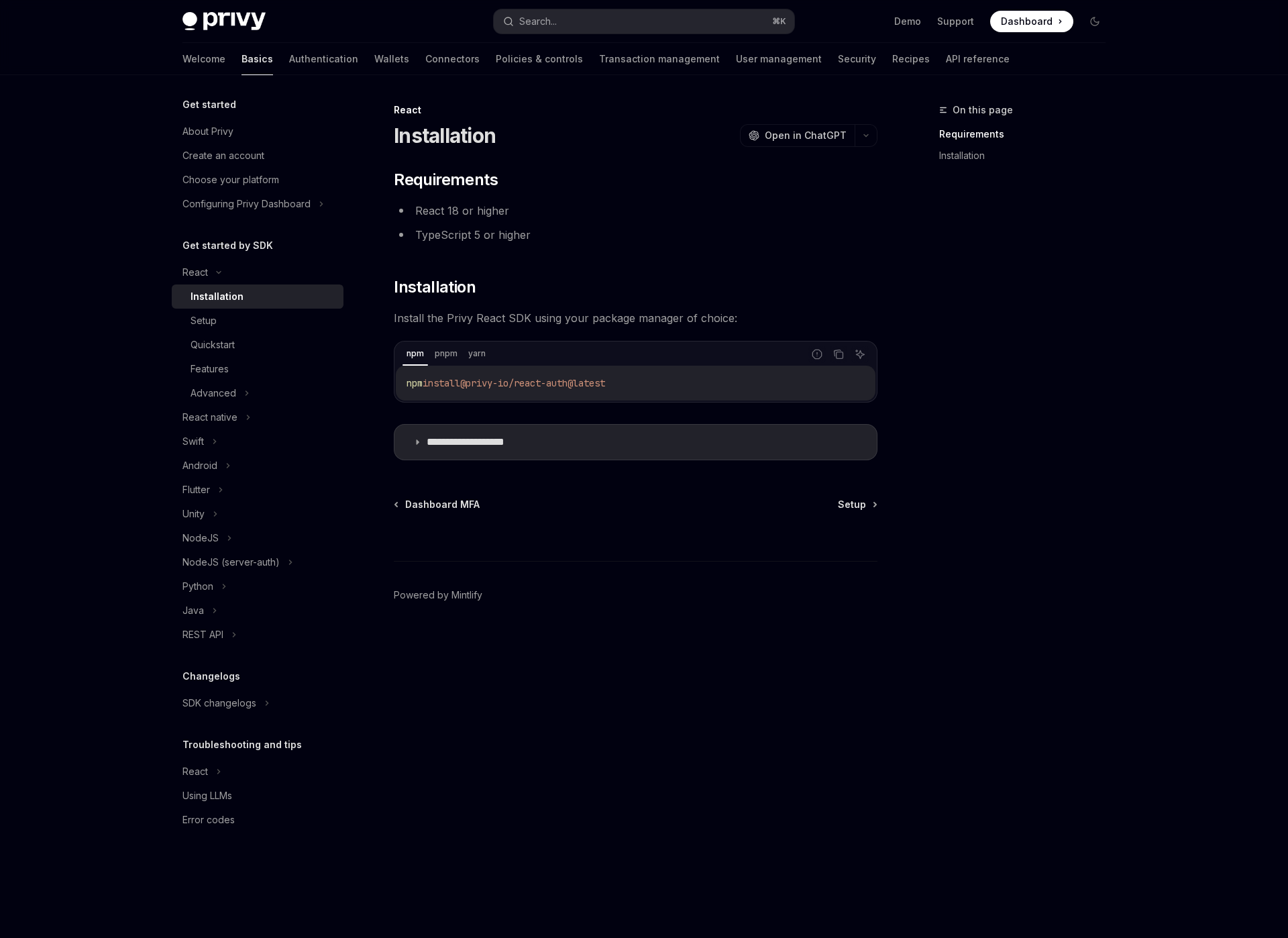
click at [592, 701] on div "**********" at bounding box center [510, 520] width 741 height 836
click at [687, 730] on div "**********" at bounding box center [510, 520] width 741 height 836
click at [322, 322] on div "Setup" at bounding box center [262, 320] width 145 height 16
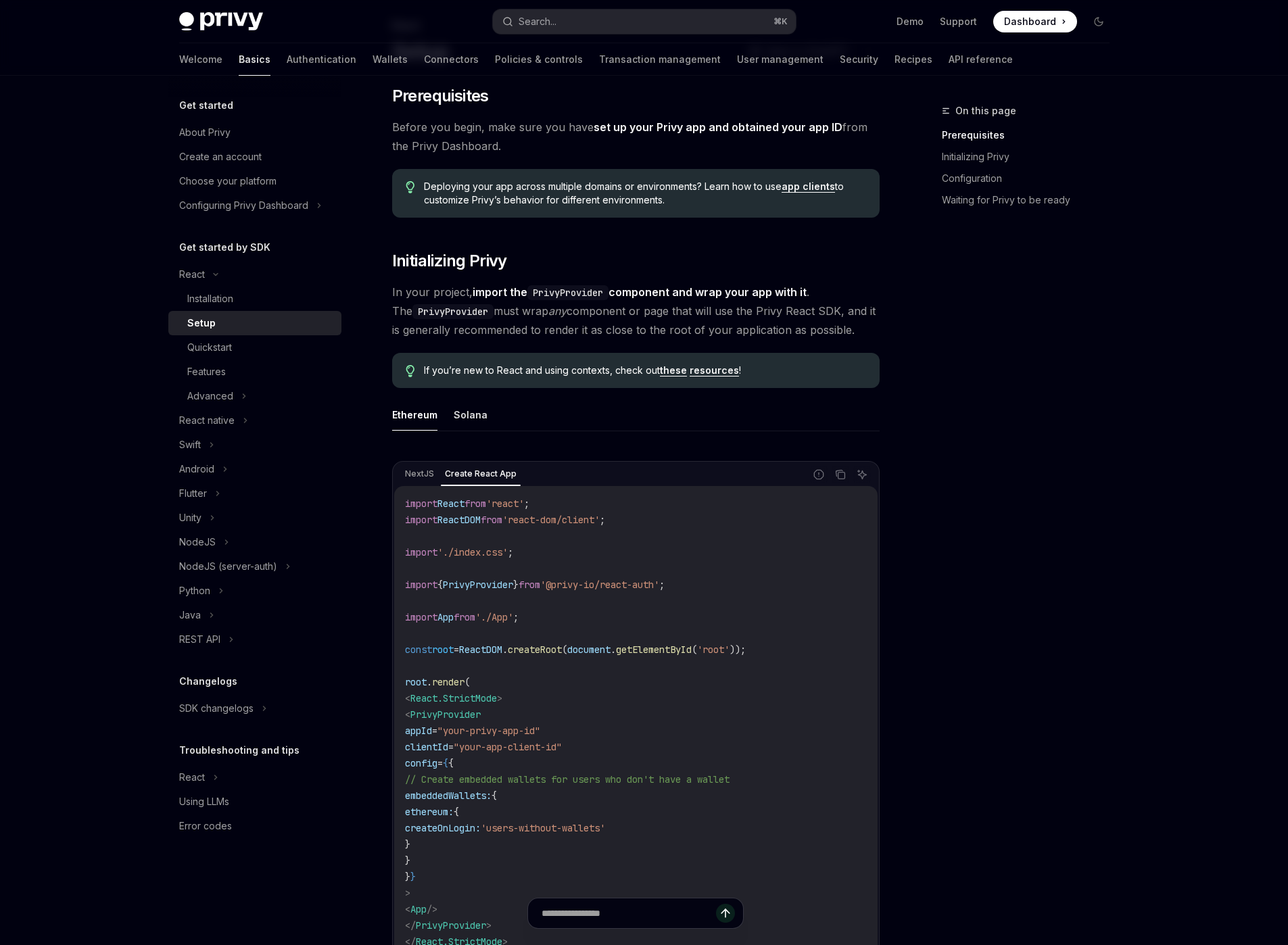
scroll to position [125, 0]
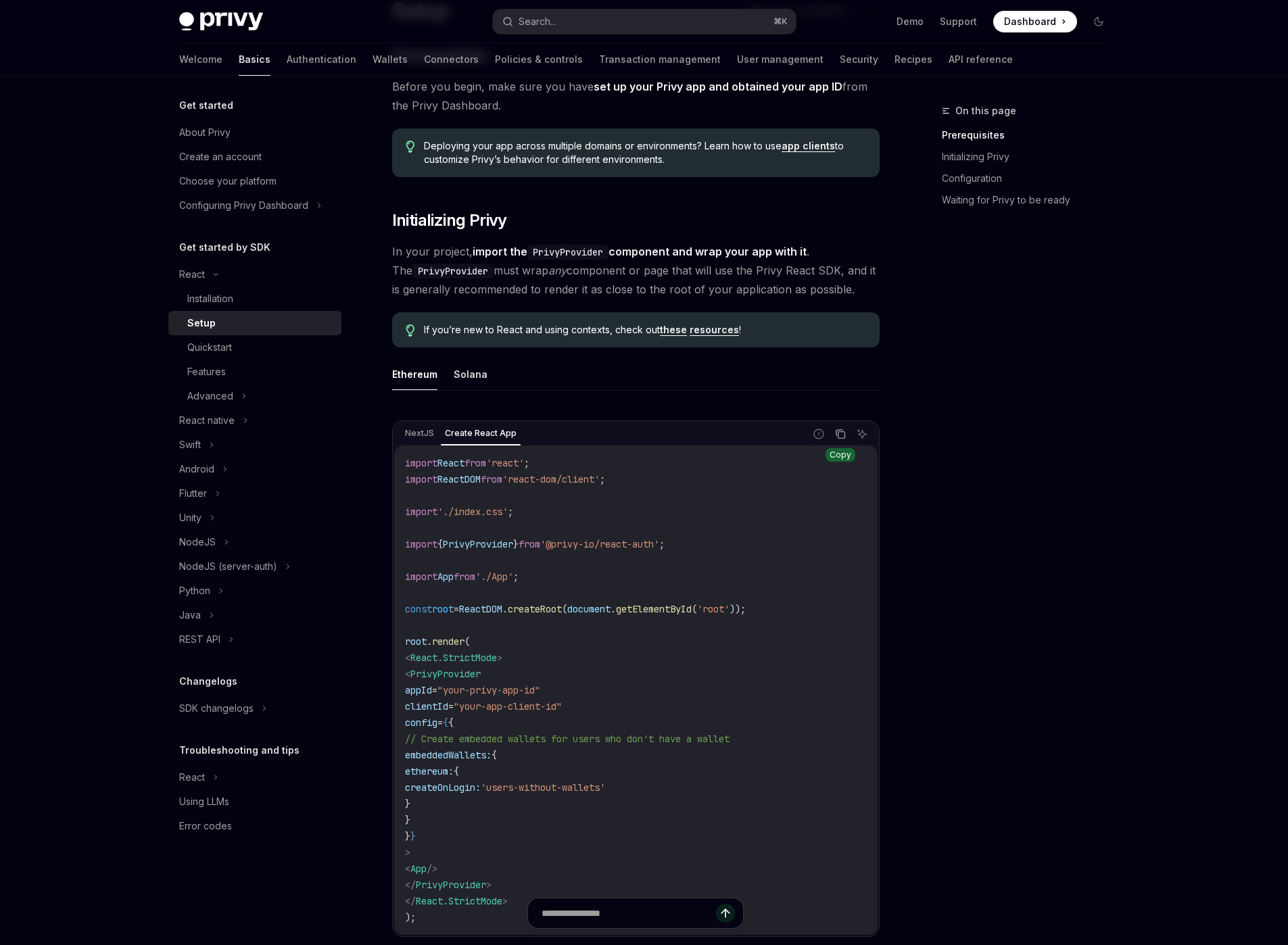
click at [840, 433] on icon "Copy the contents from the code block" at bounding box center [840, 434] width 11 height 11
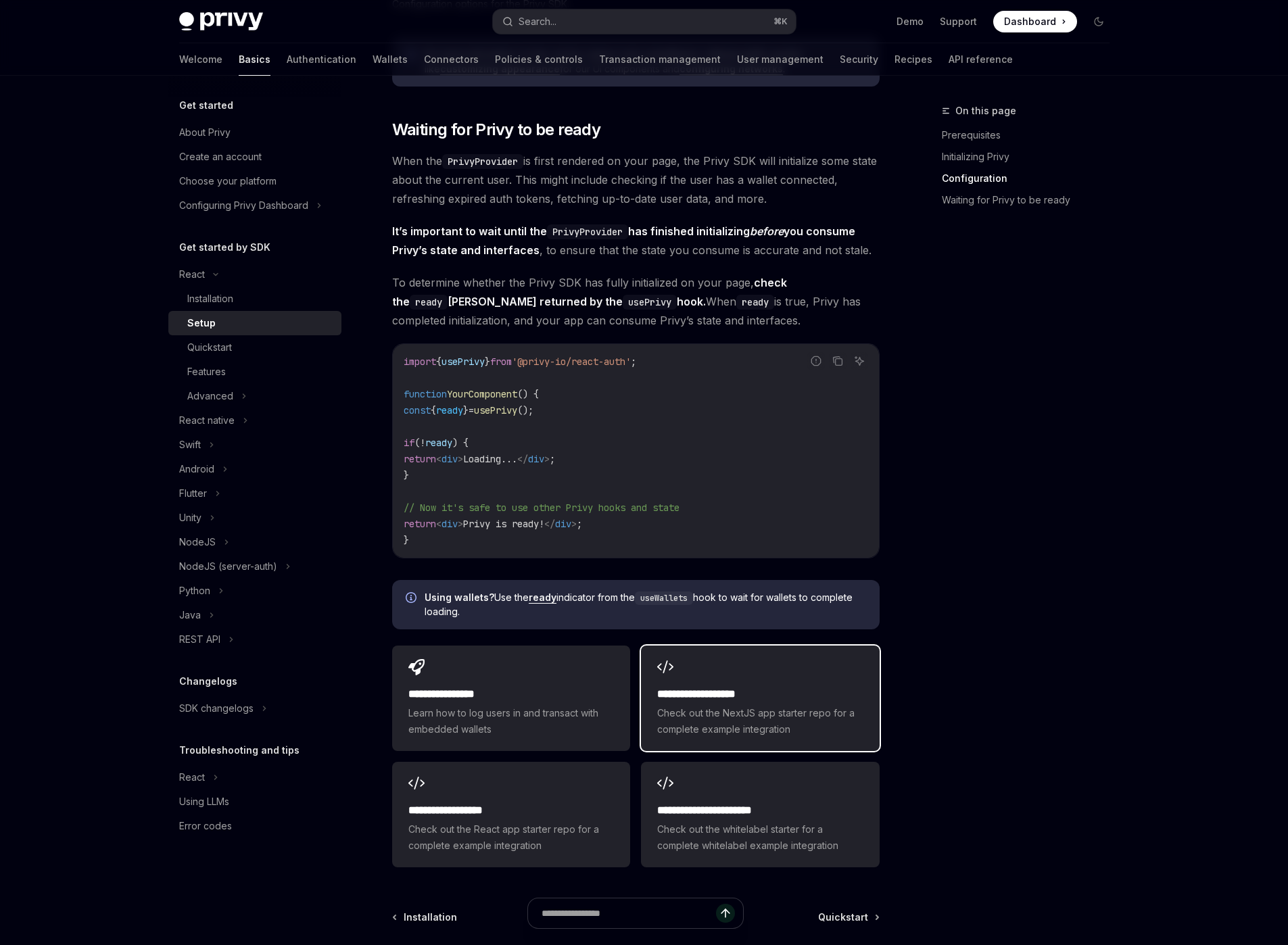
scroll to position [1401, 0]
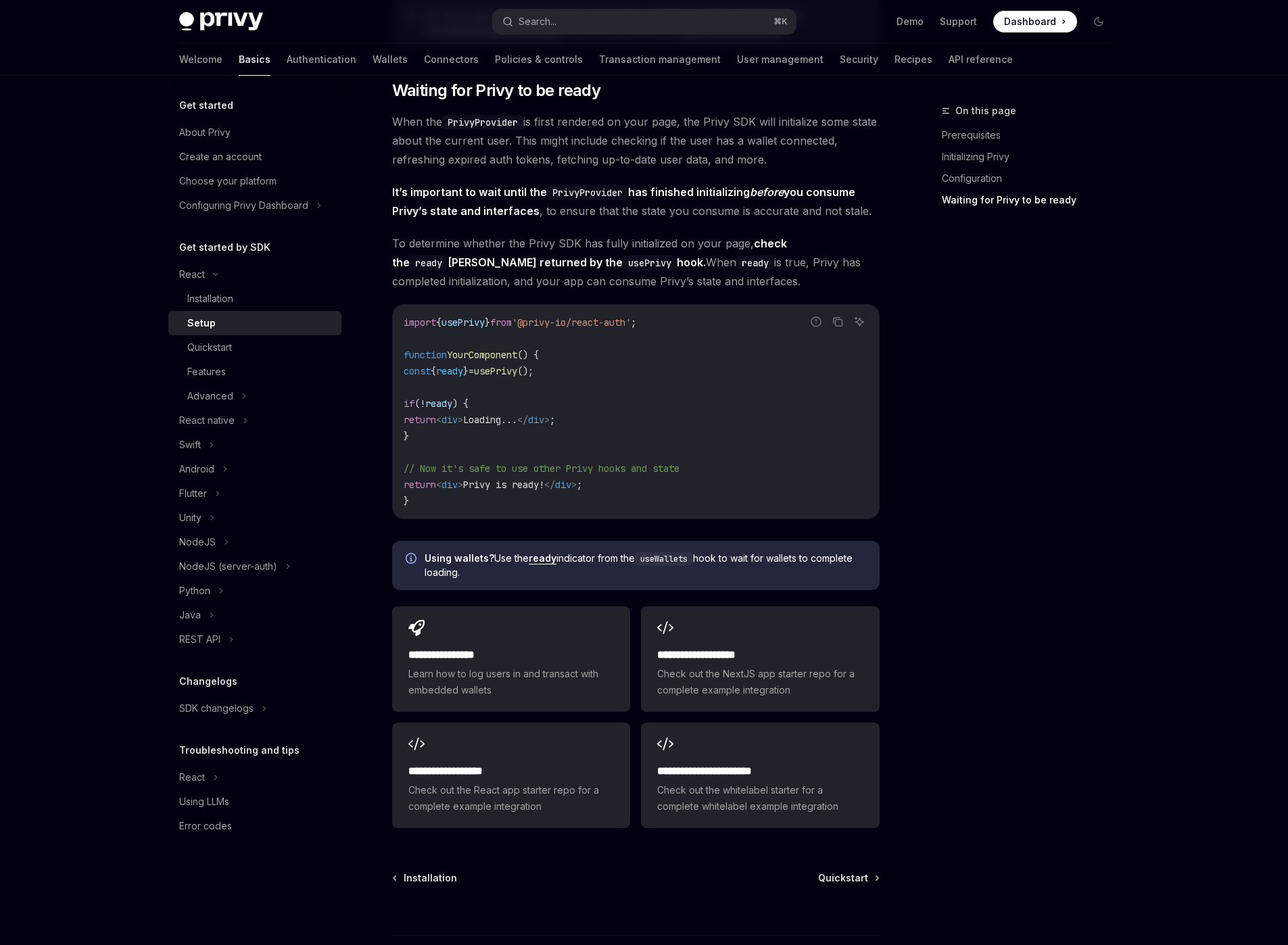
click at [742, 349] on code "import { usePrivy } from '@privy-io/react-auth' ; function YourComponent () { c…" at bounding box center [635, 412] width 465 height 195
click at [836, 318] on icon "Copy the contents from the code block" at bounding box center [838, 322] width 11 height 11
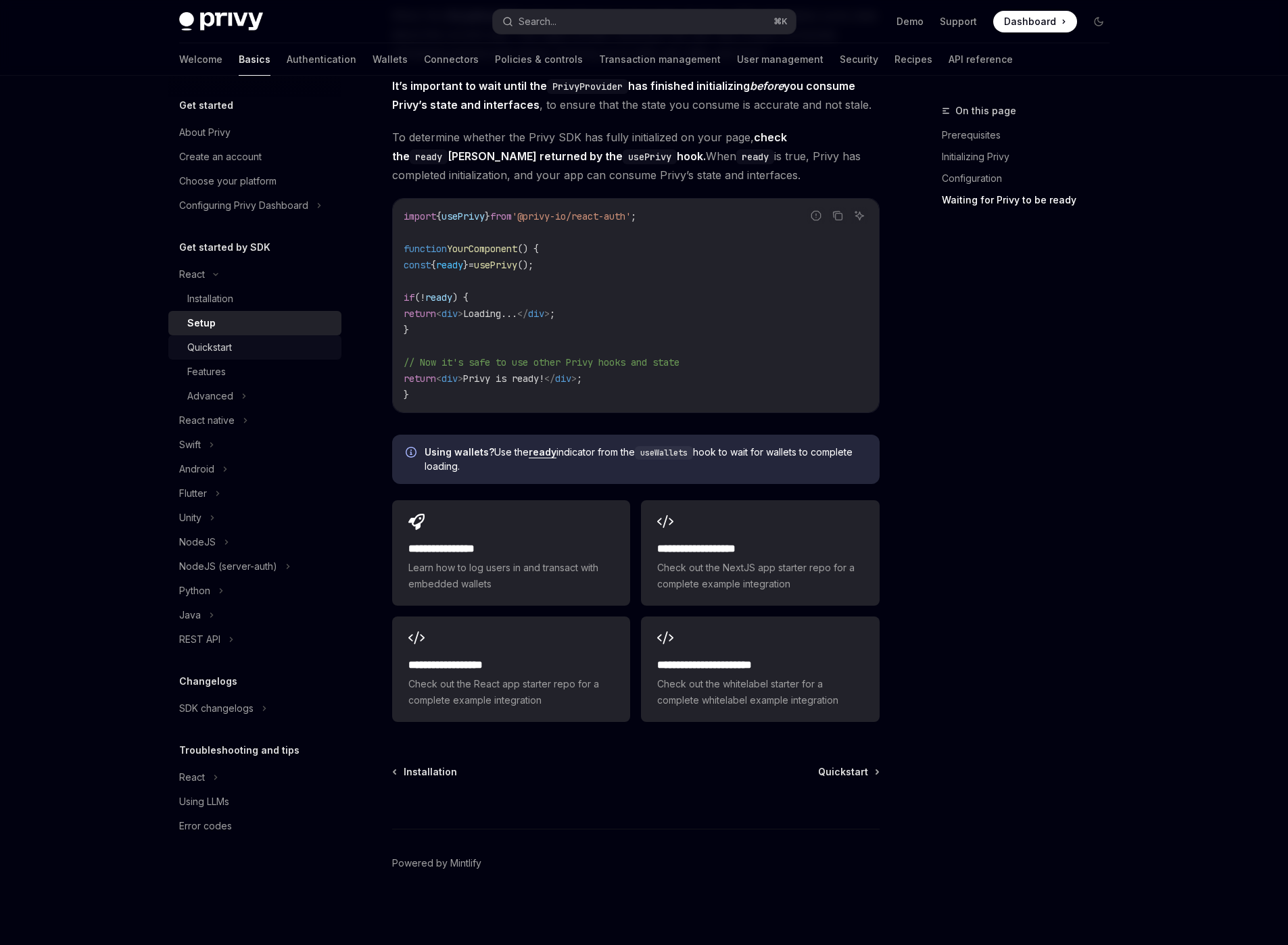
click at [297, 345] on div "Quickstart" at bounding box center [260, 347] width 146 height 16
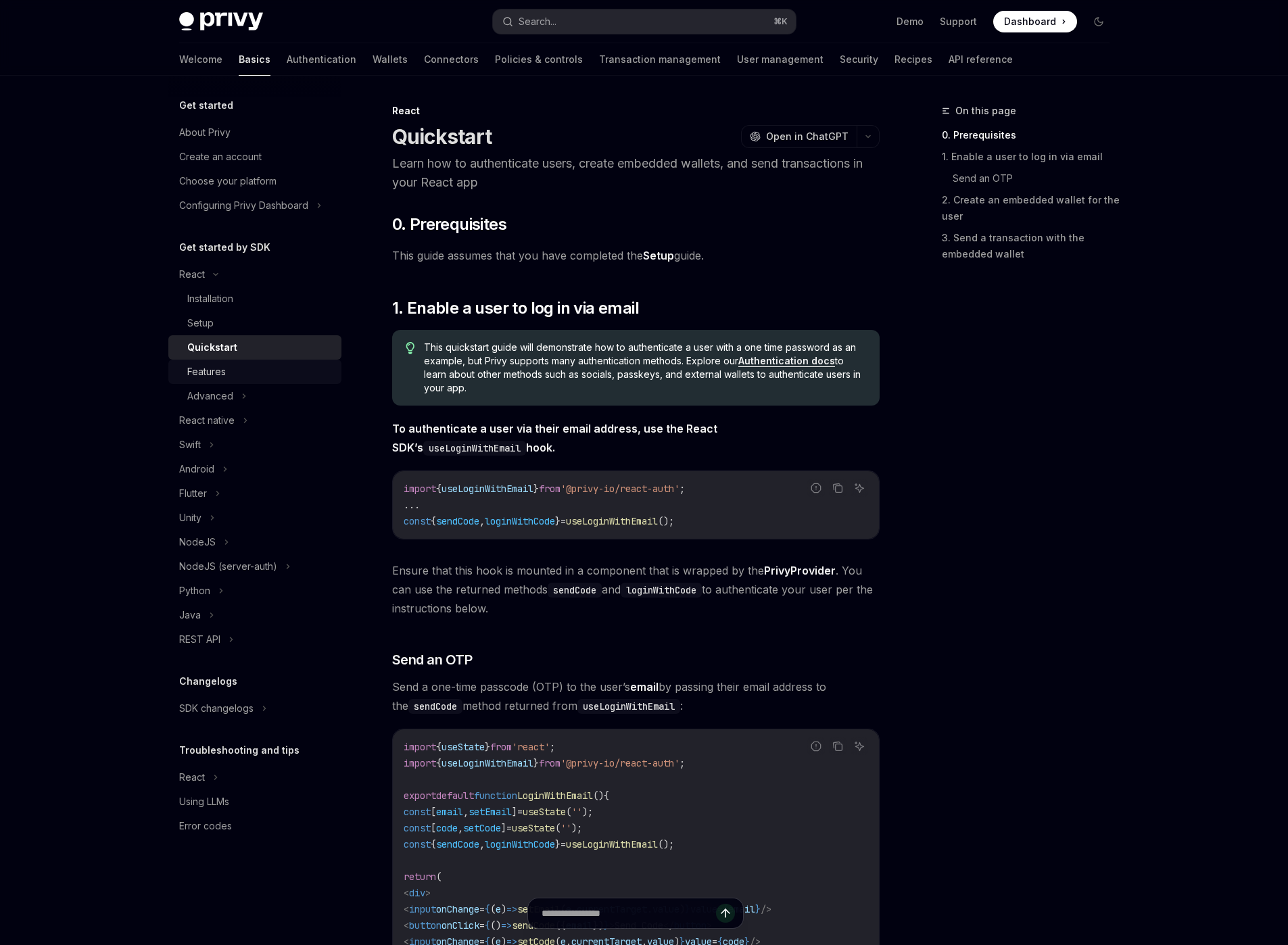
click at [202, 375] on div "Features" at bounding box center [206, 372] width 39 height 16
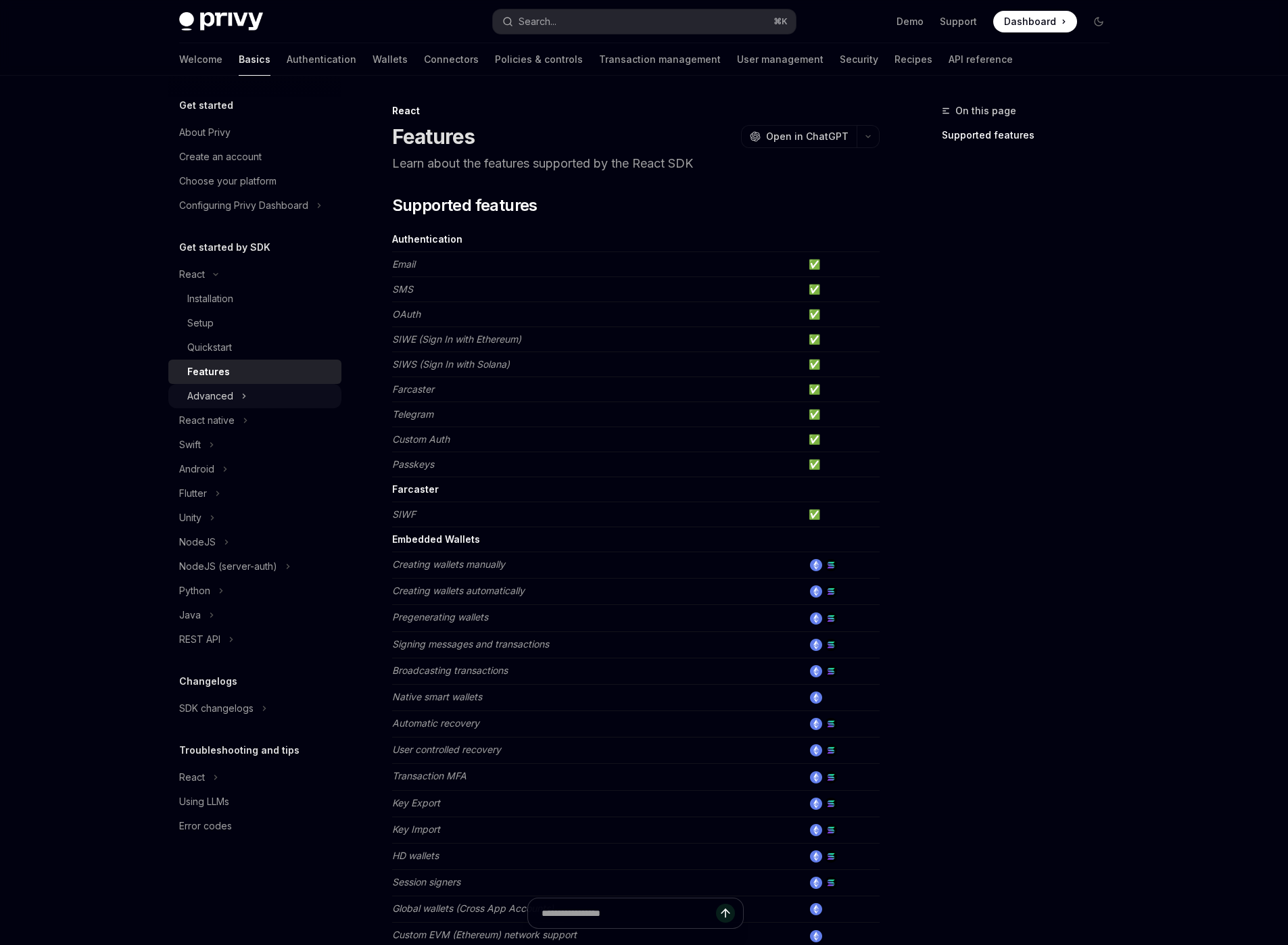
click at [208, 396] on div "Advanced" at bounding box center [210, 396] width 46 height 16
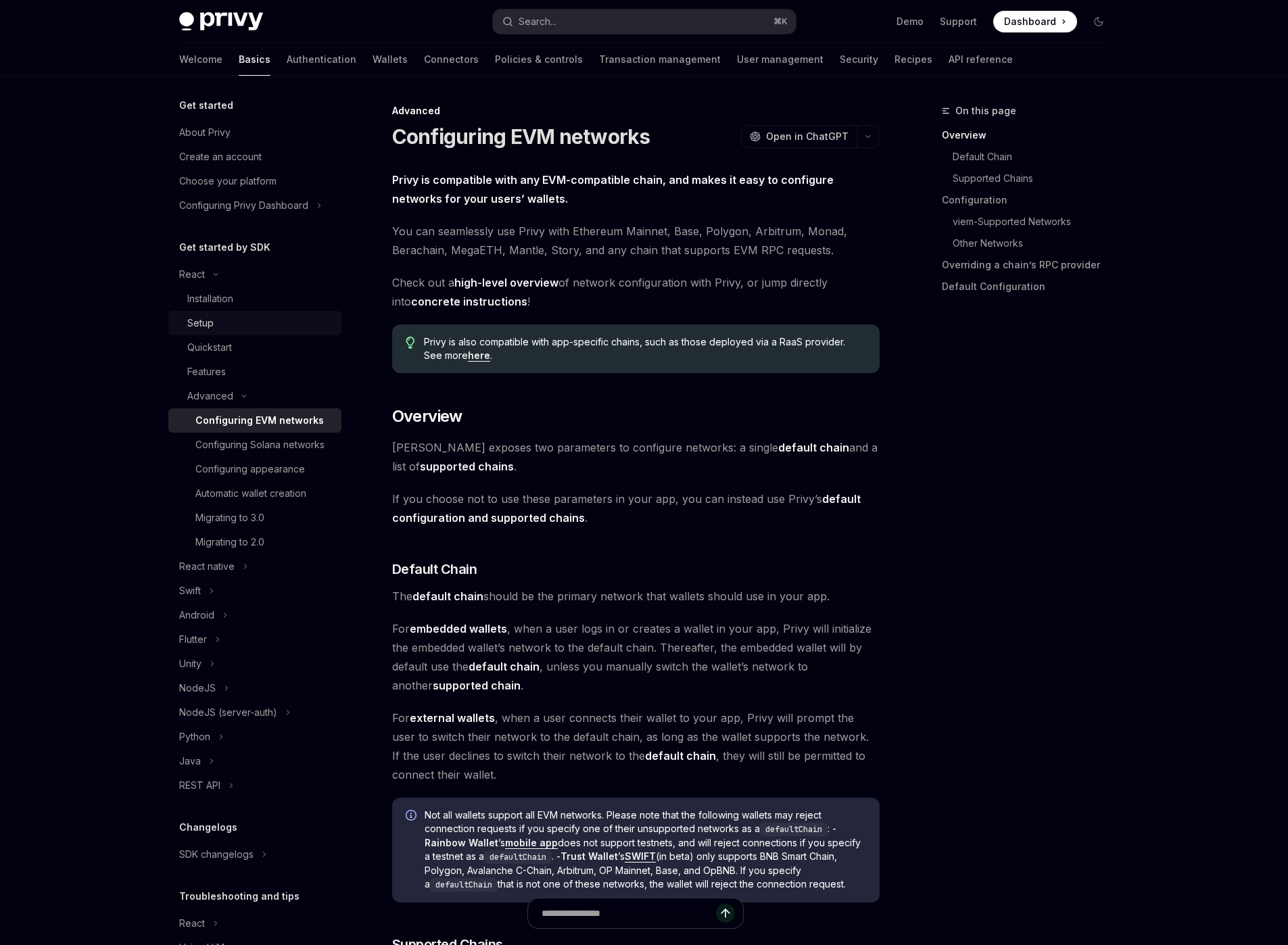
click at [216, 332] on link "Setup" at bounding box center [255, 323] width 173 height 24
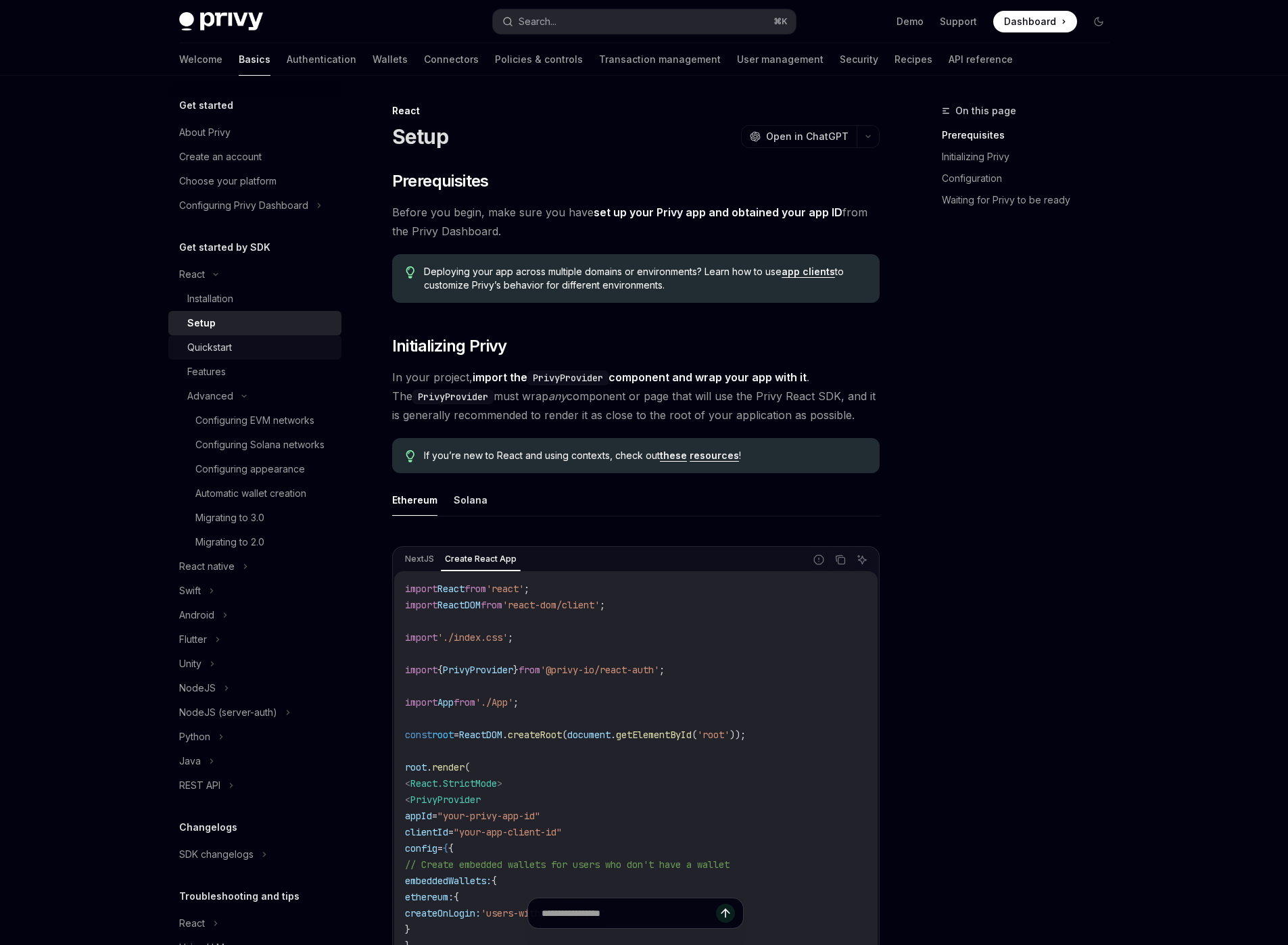
click at [216, 344] on div "Quickstart" at bounding box center [209, 347] width 45 height 16
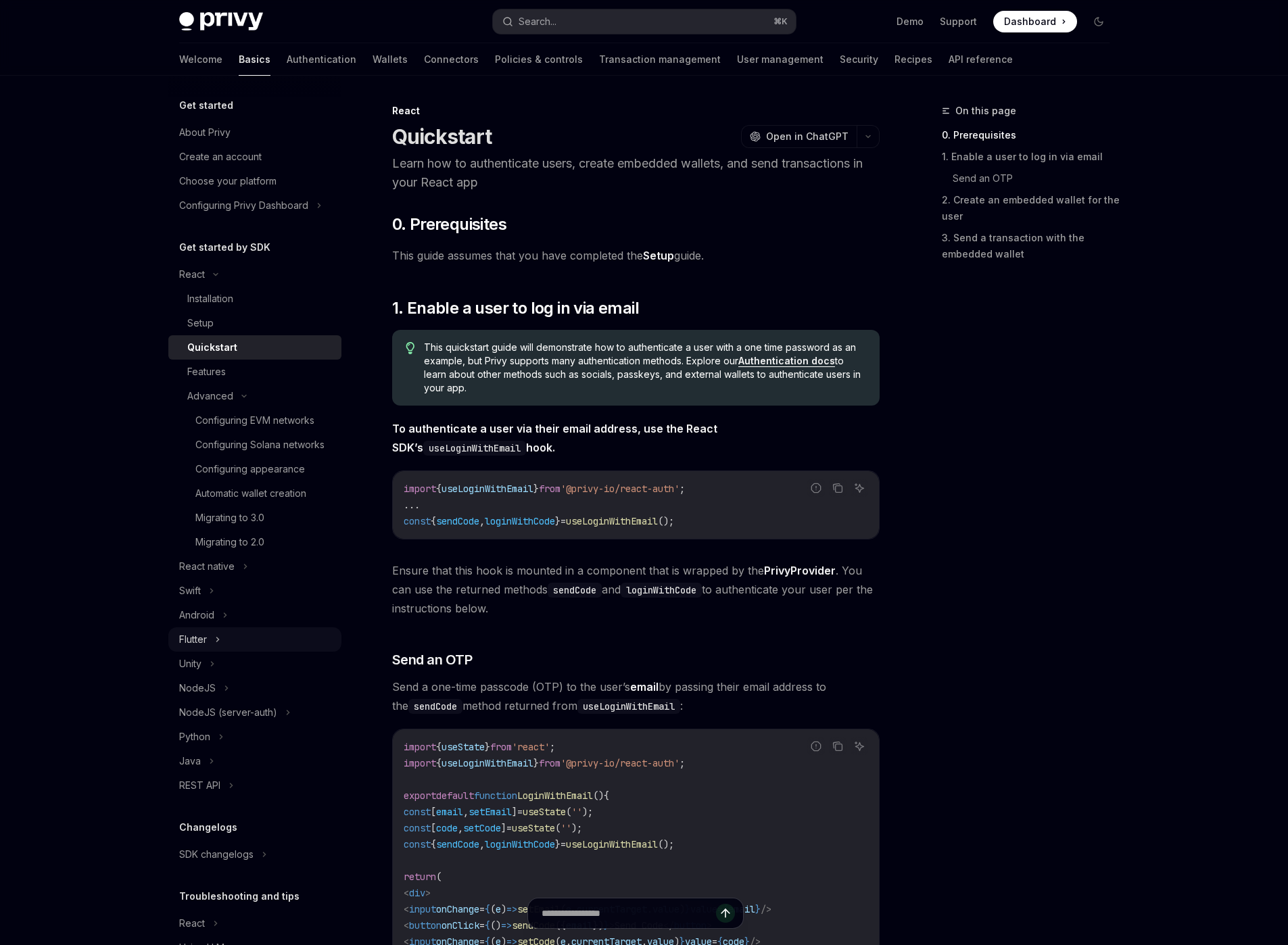
scroll to position [82, 0]
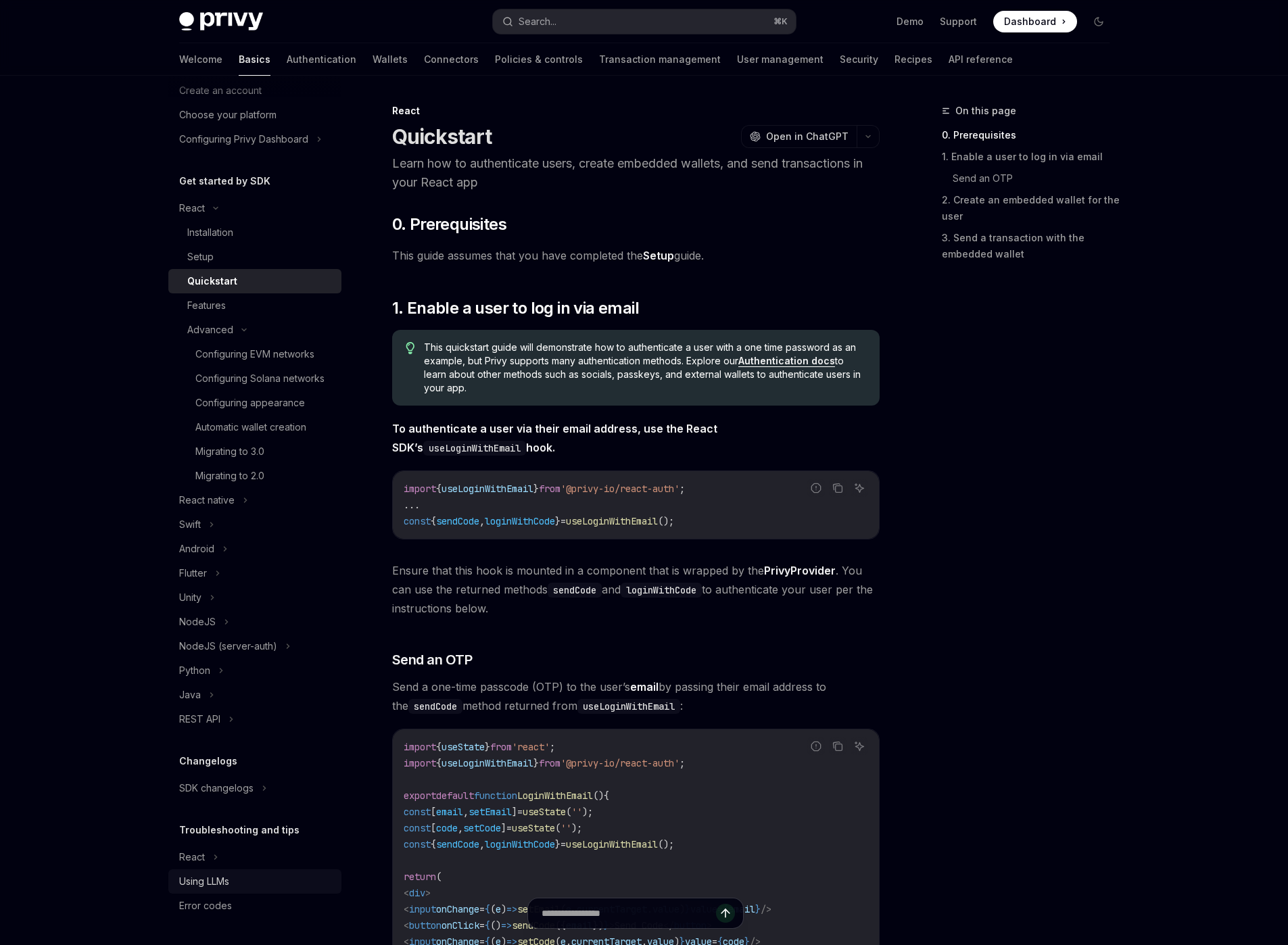
click at [227, 735] on div "Using LLMs" at bounding box center [204, 881] width 50 height 16
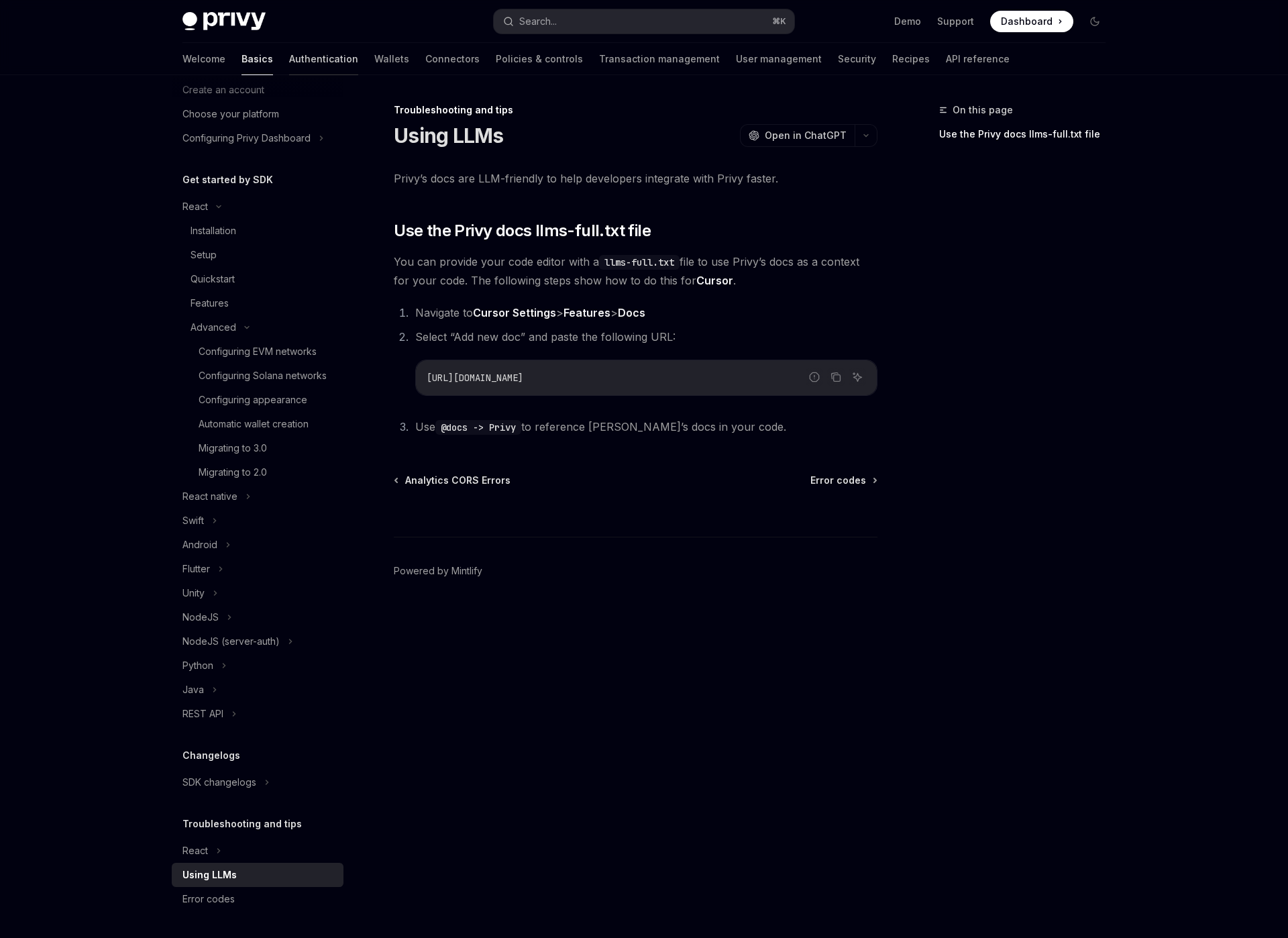
click at [289, 61] on link "Authentication" at bounding box center [324, 58] width 69 height 32
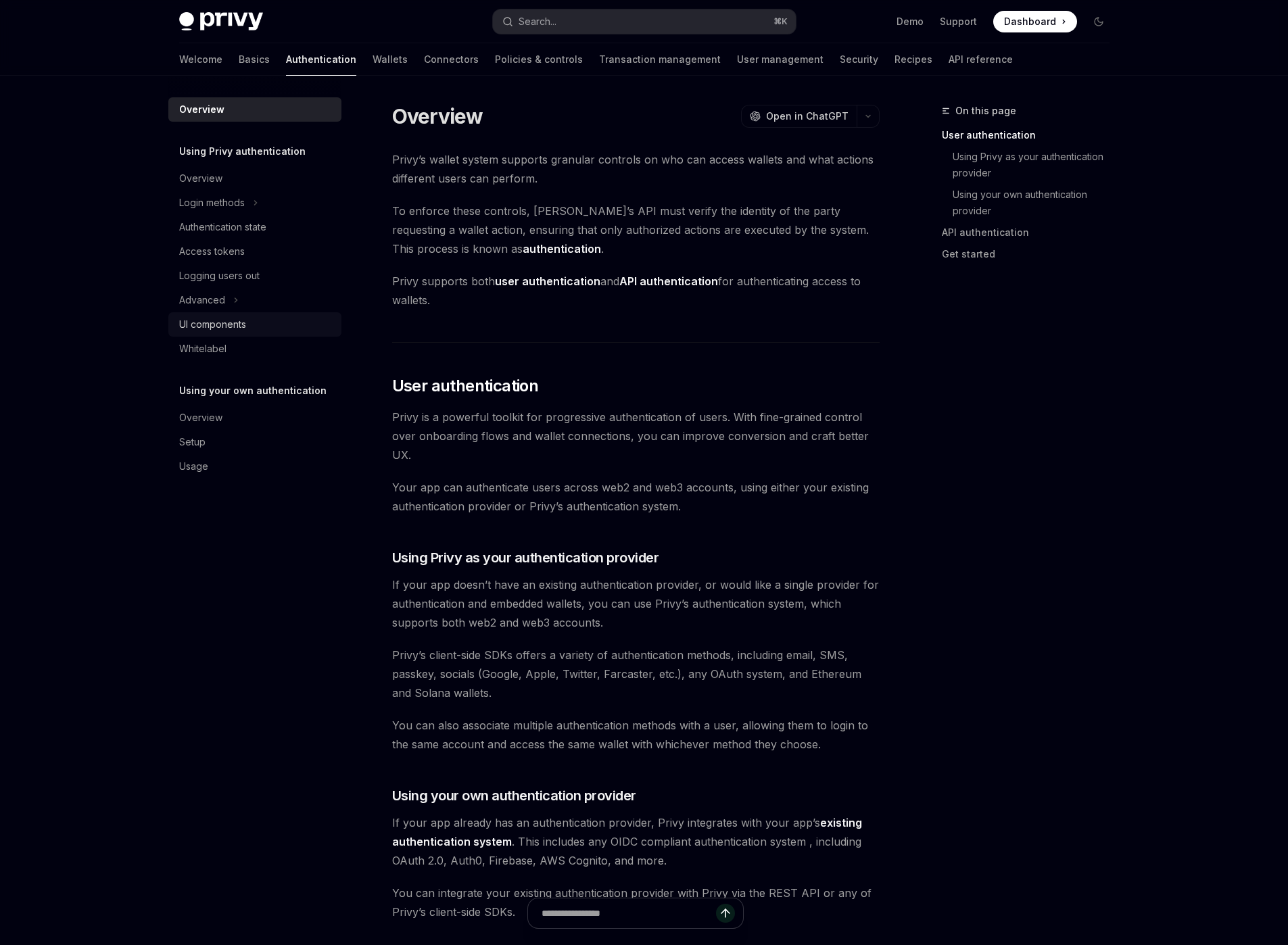
click at [227, 329] on div "UI components" at bounding box center [212, 324] width 67 height 16
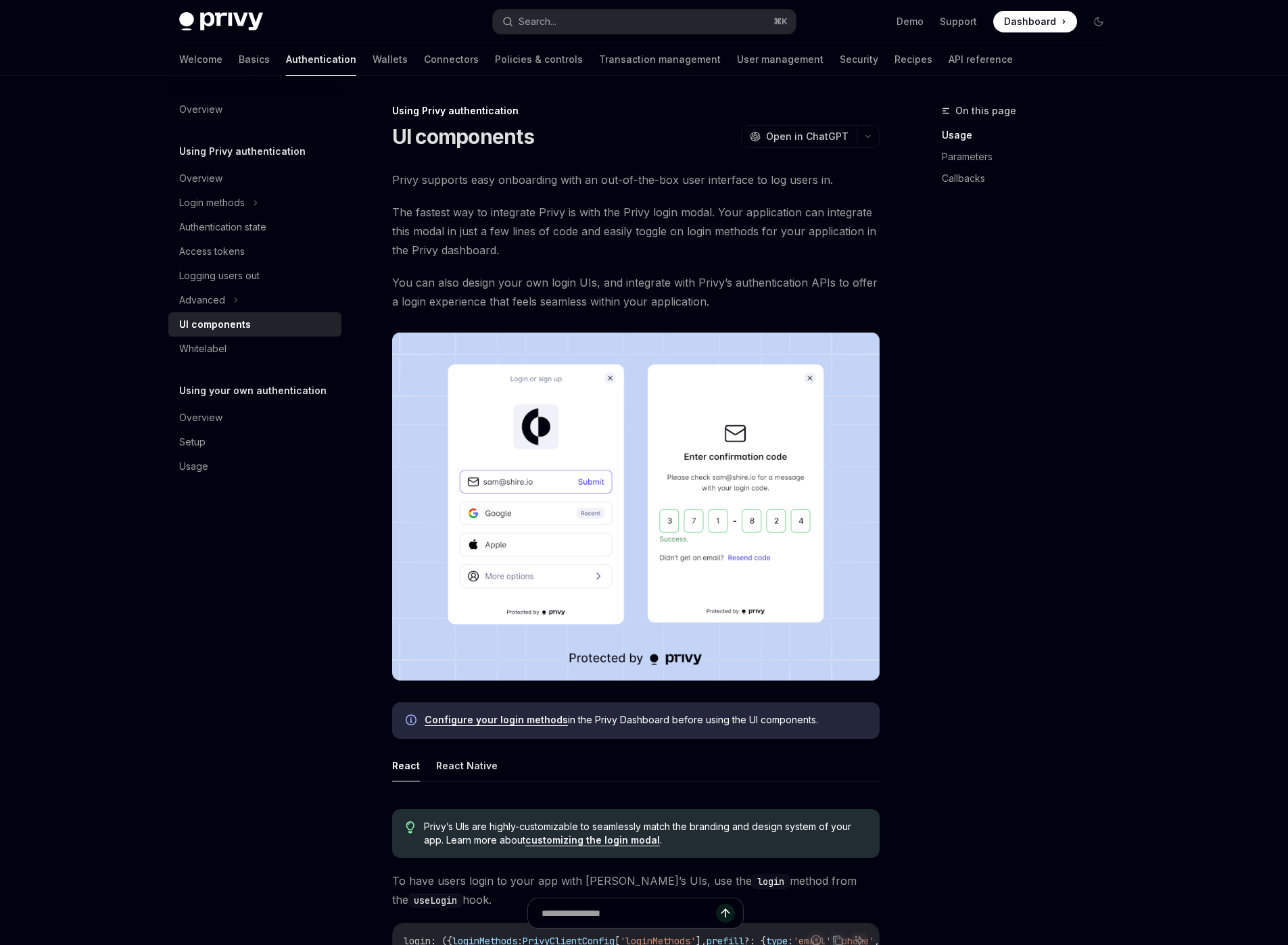
click at [706, 290] on span "You can also design your own login UIs, and integrate with Privy’s authenticati…" at bounding box center [635, 292] width 487 height 38
click at [715, 241] on span "The fastest way to integrate Privy is with the Privy login modal. Your applicat…" at bounding box center [635, 231] width 487 height 57
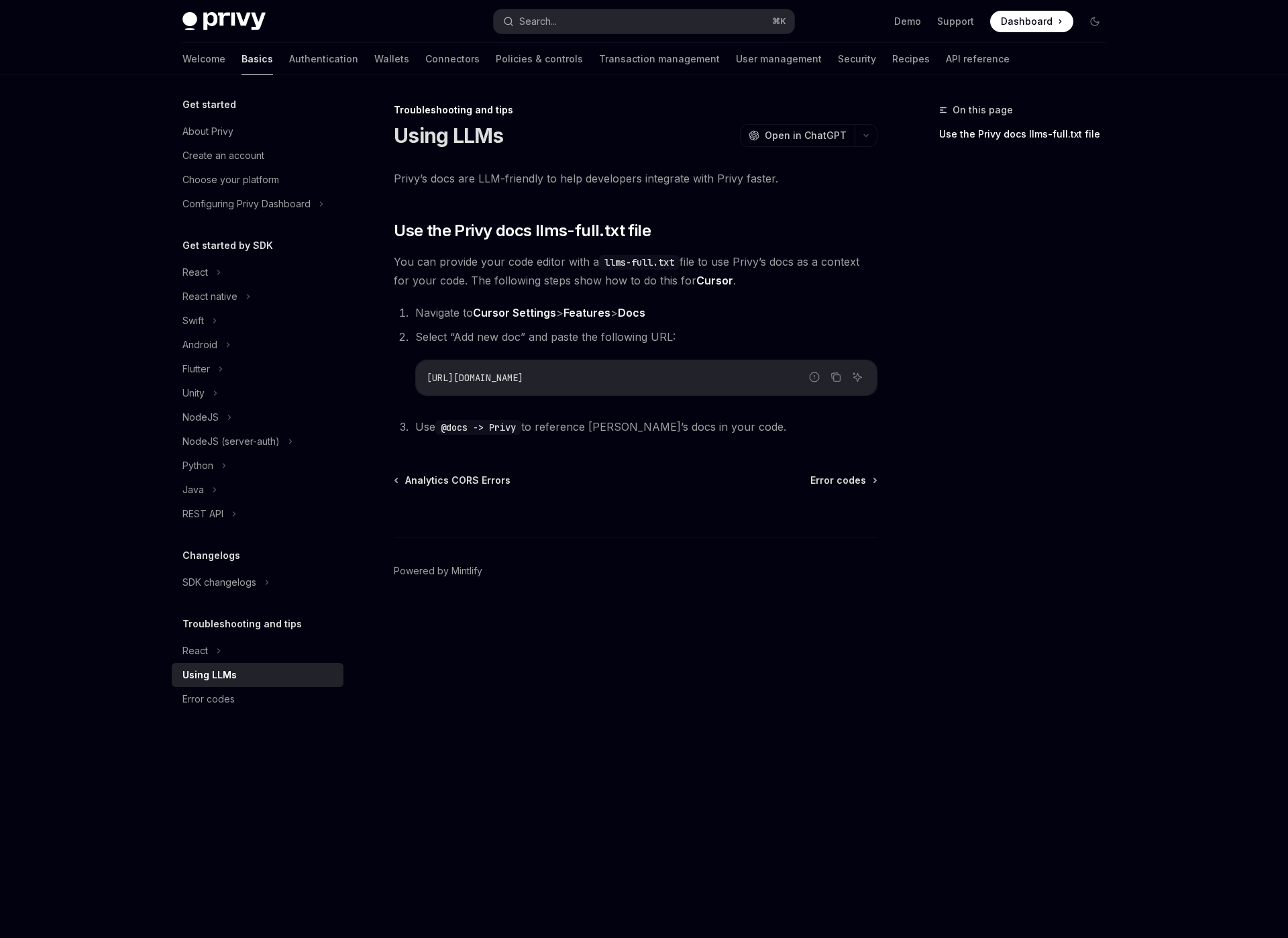
click at [253, 669] on div "Using LLMs" at bounding box center [259, 675] width 153 height 16
click at [840, 374] on icon "Copy the contents from the code block" at bounding box center [836, 377] width 10 height 10
click at [980, 365] on div "On this page Use the Privy docs llms-full.txt file" at bounding box center [1014, 520] width 204 height 836
click at [1035, 360] on div "On this page Use the Privy docs llms-full.txt file" at bounding box center [1014, 520] width 204 height 836
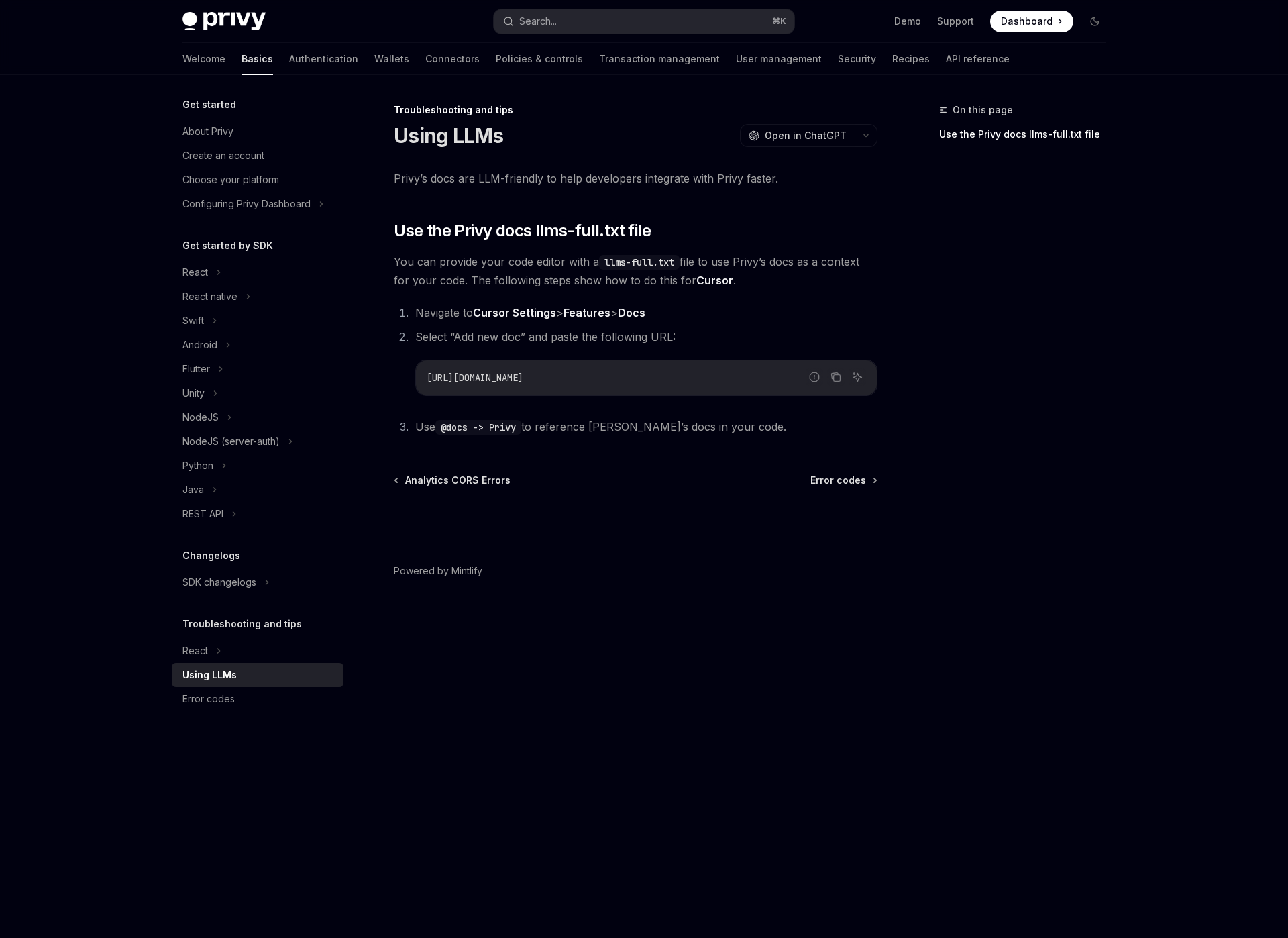
click at [1035, 360] on div "On this page Use the Privy docs llms-full.txt file" at bounding box center [1014, 520] width 204 height 836
click at [1035, 361] on div "On this page Use the Privy docs llms-full.txt file" at bounding box center [1014, 520] width 204 height 836
click at [698, 597] on footer "Powered by Mintlify" at bounding box center [635, 595] width 484 height 116
click at [214, 269] on div "React" at bounding box center [257, 272] width 172 height 24
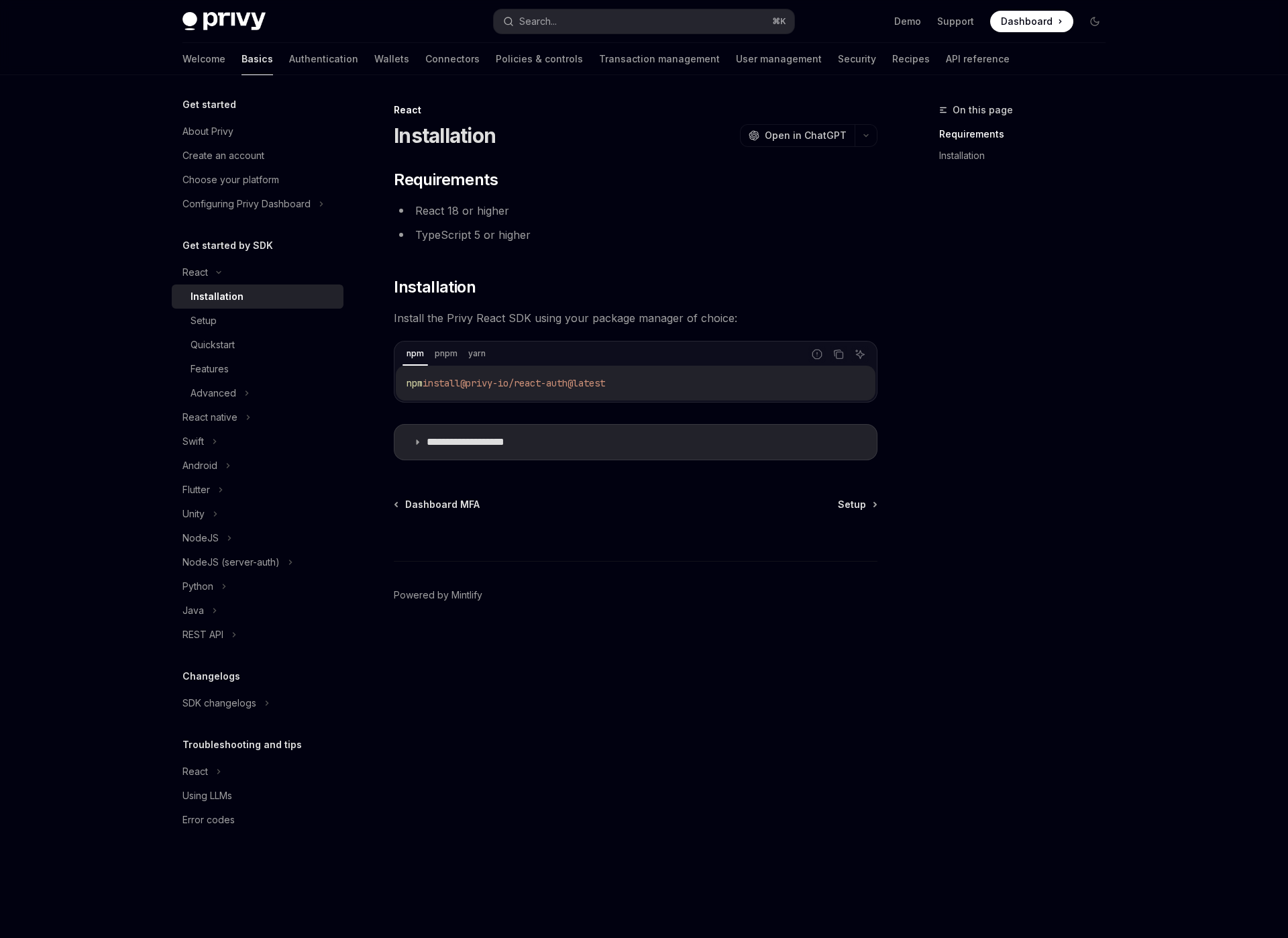
click at [227, 292] on div "Installation" at bounding box center [217, 296] width 53 height 16
click at [845, 355] on button "Copy the contents from the code block" at bounding box center [838, 354] width 17 height 17
click at [251, 316] on div "Setup" at bounding box center [262, 320] width 145 height 16
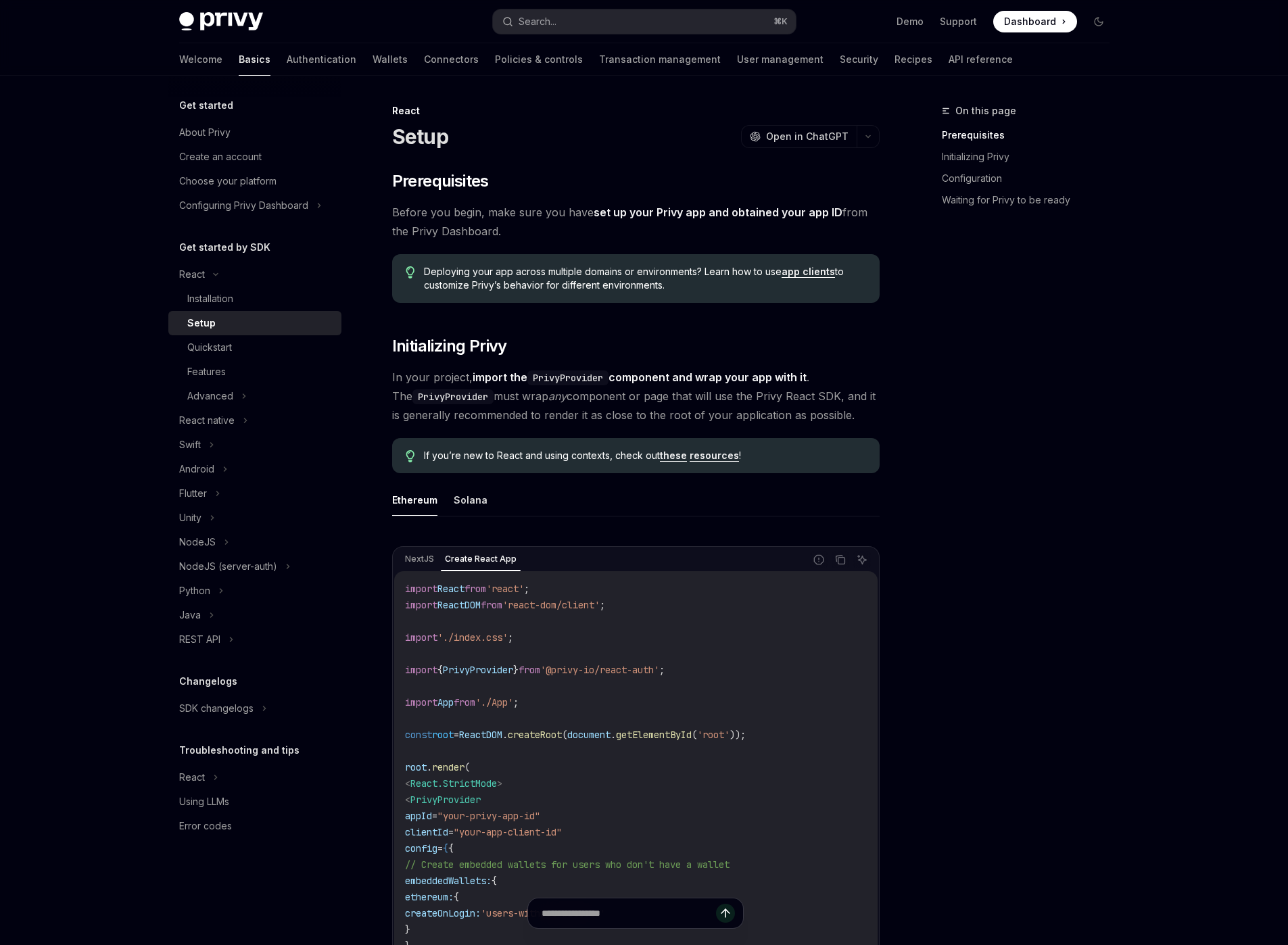
type textarea "*"
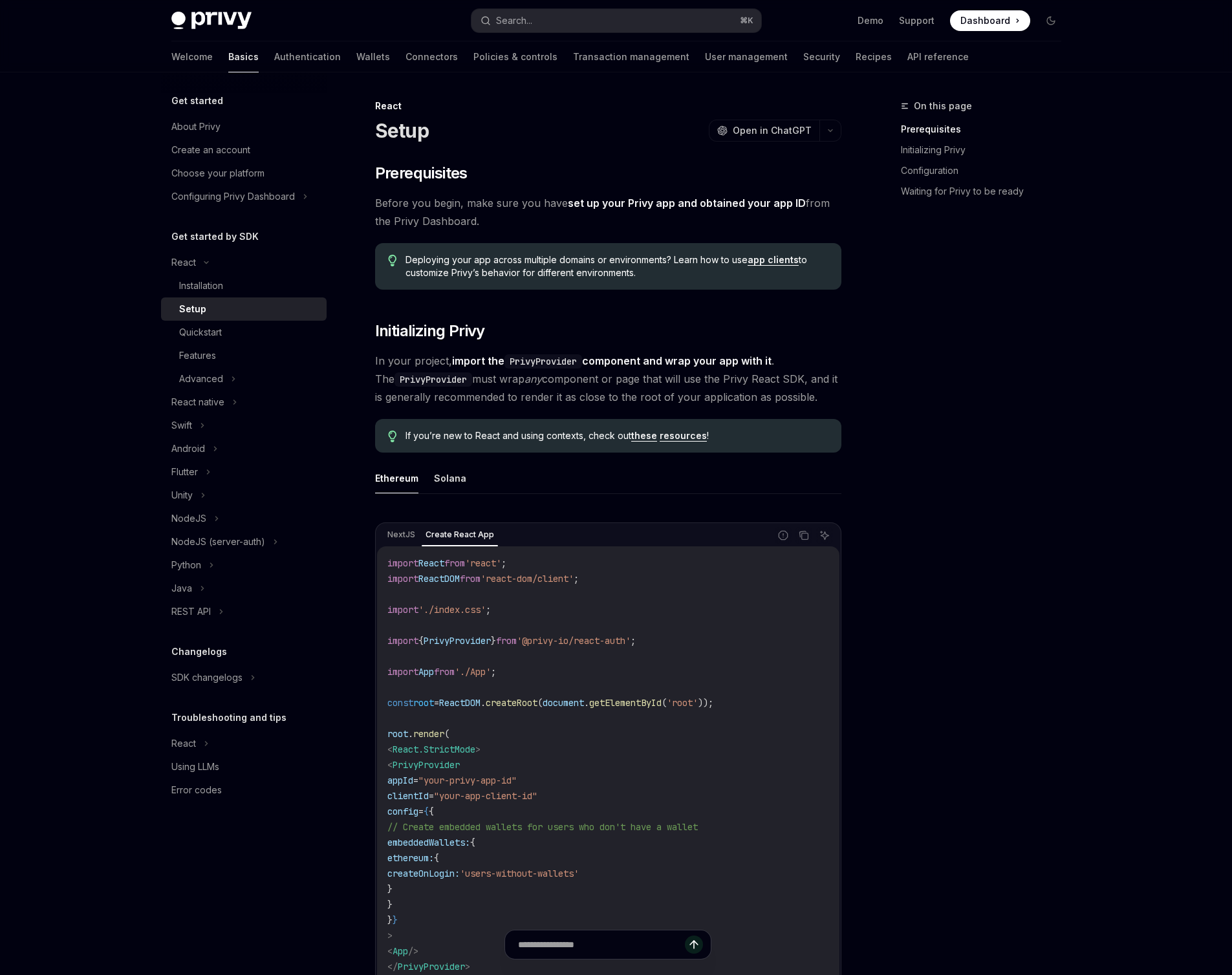
click at [1020, 703] on div "On this page Prerequisites Initializing Privy Configuration Waiting for Privy t…" at bounding box center [973, 537] width 197 height 877
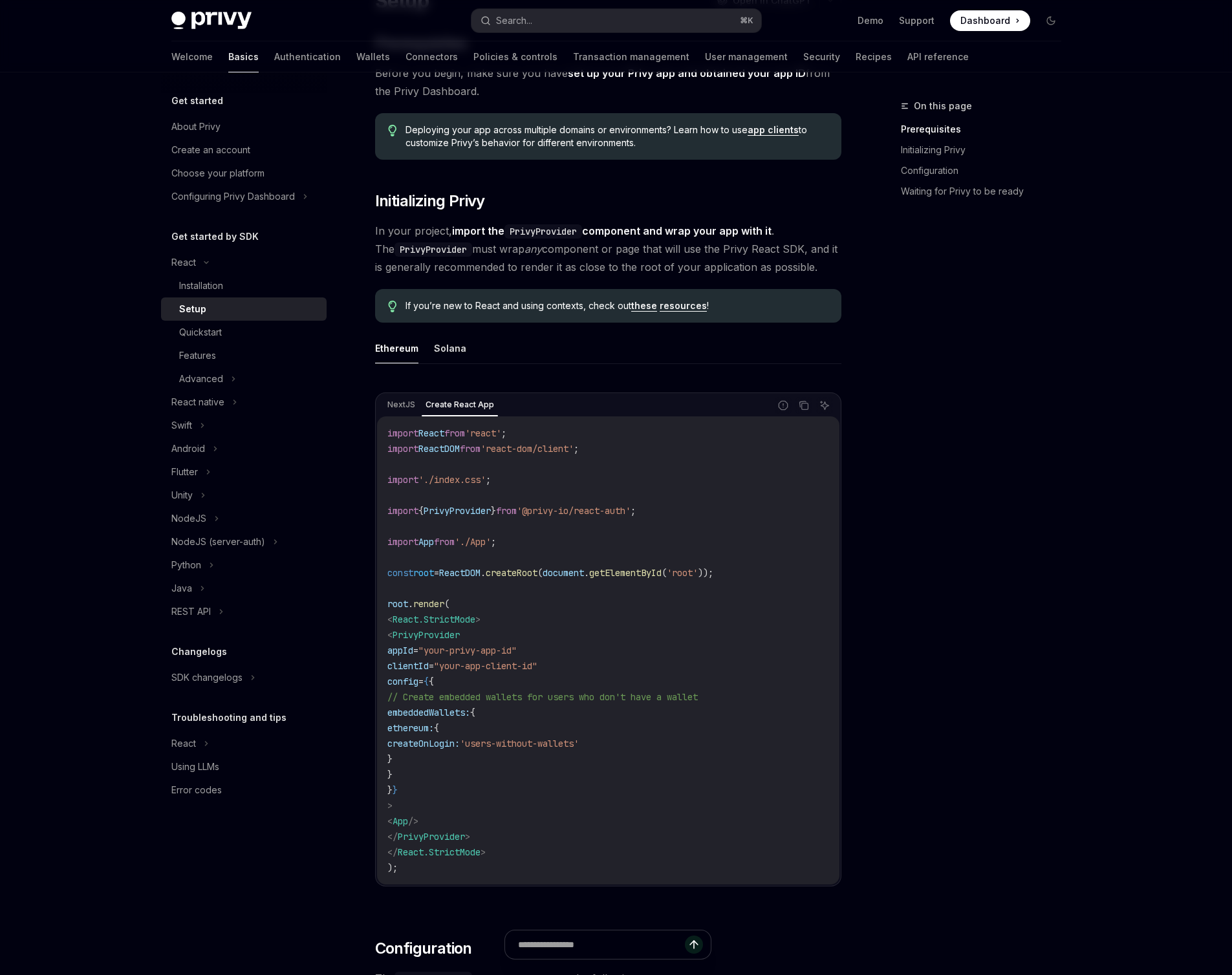
scroll to position [113, 0]
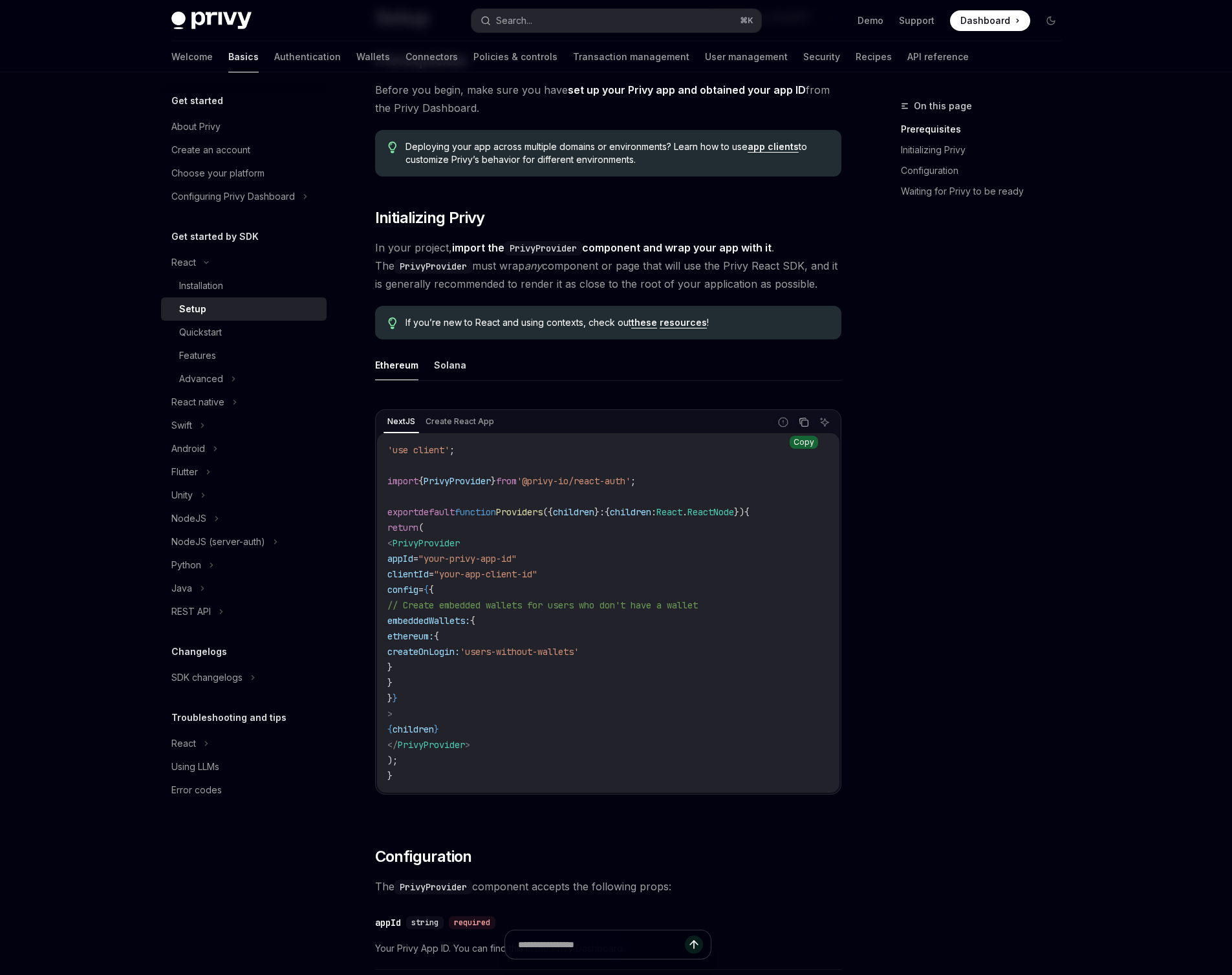
click at [801, 422] on icon "Copy the contents from the code block" at bounding box center [804, 422] width 10 height 10
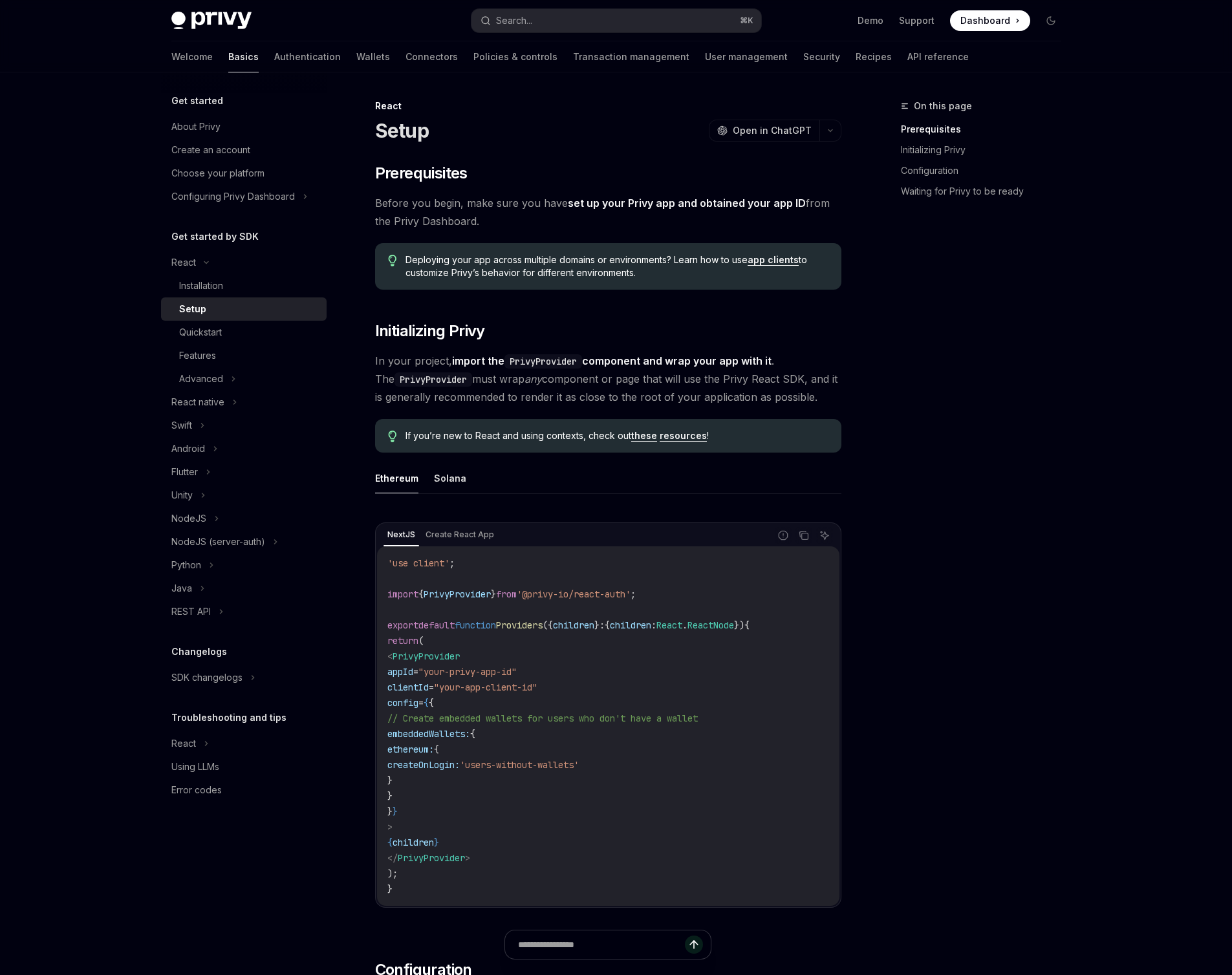
scroll to position [79, 0]
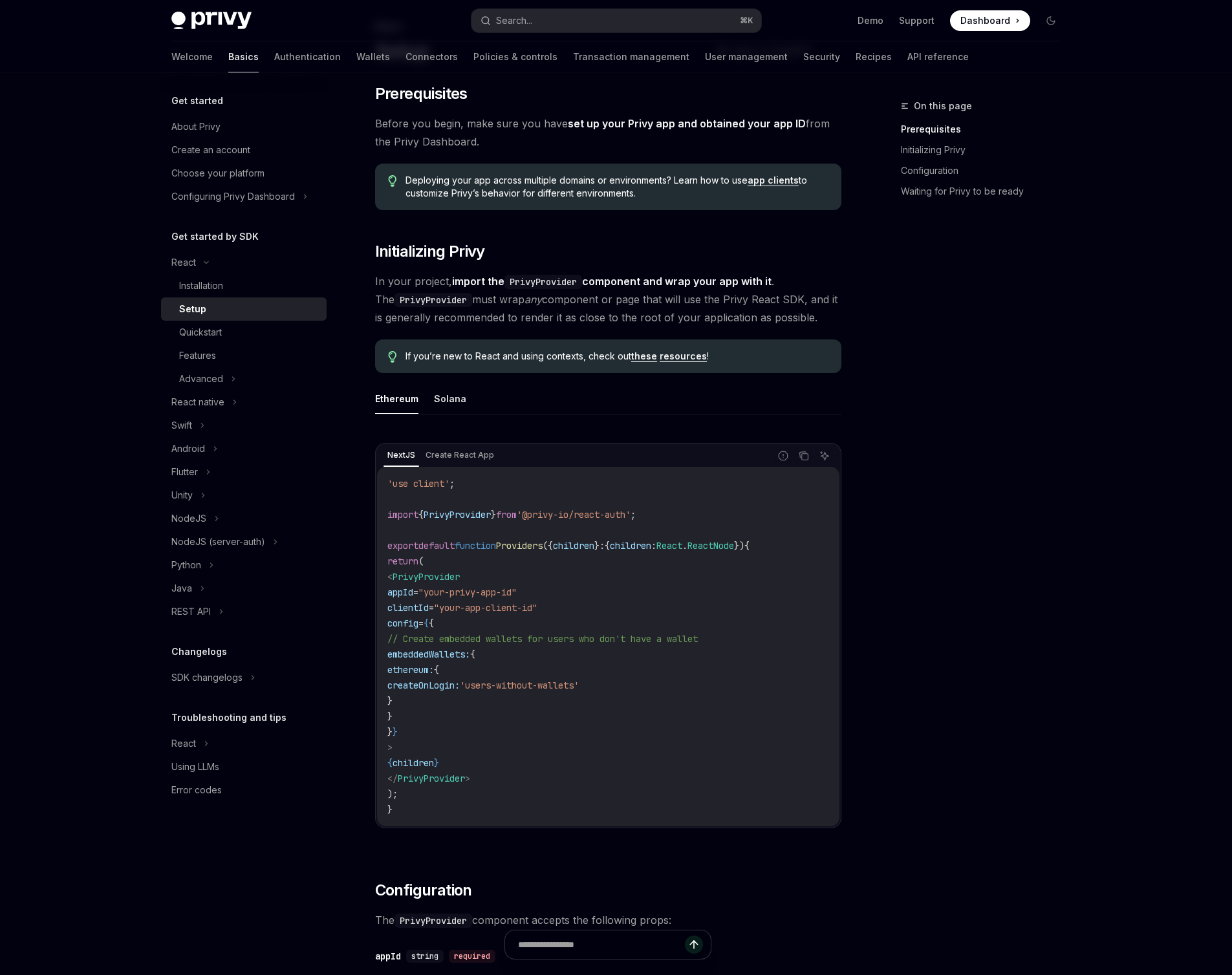
click at [604, 642] on span "// Create embedded wallets for users who don't have a wallet" at bounding box center [543, 638] width 311 height 12
click at [809, 458] on icon "Copy the contents from the code block" at bounding box center [804, 456] width 10 height 10
click at [991, 490] on div "On this page Prerequisites Initializing Privy Configuration Waiting for Privy t…" at bounding box center [973, 537] width 197 height 877
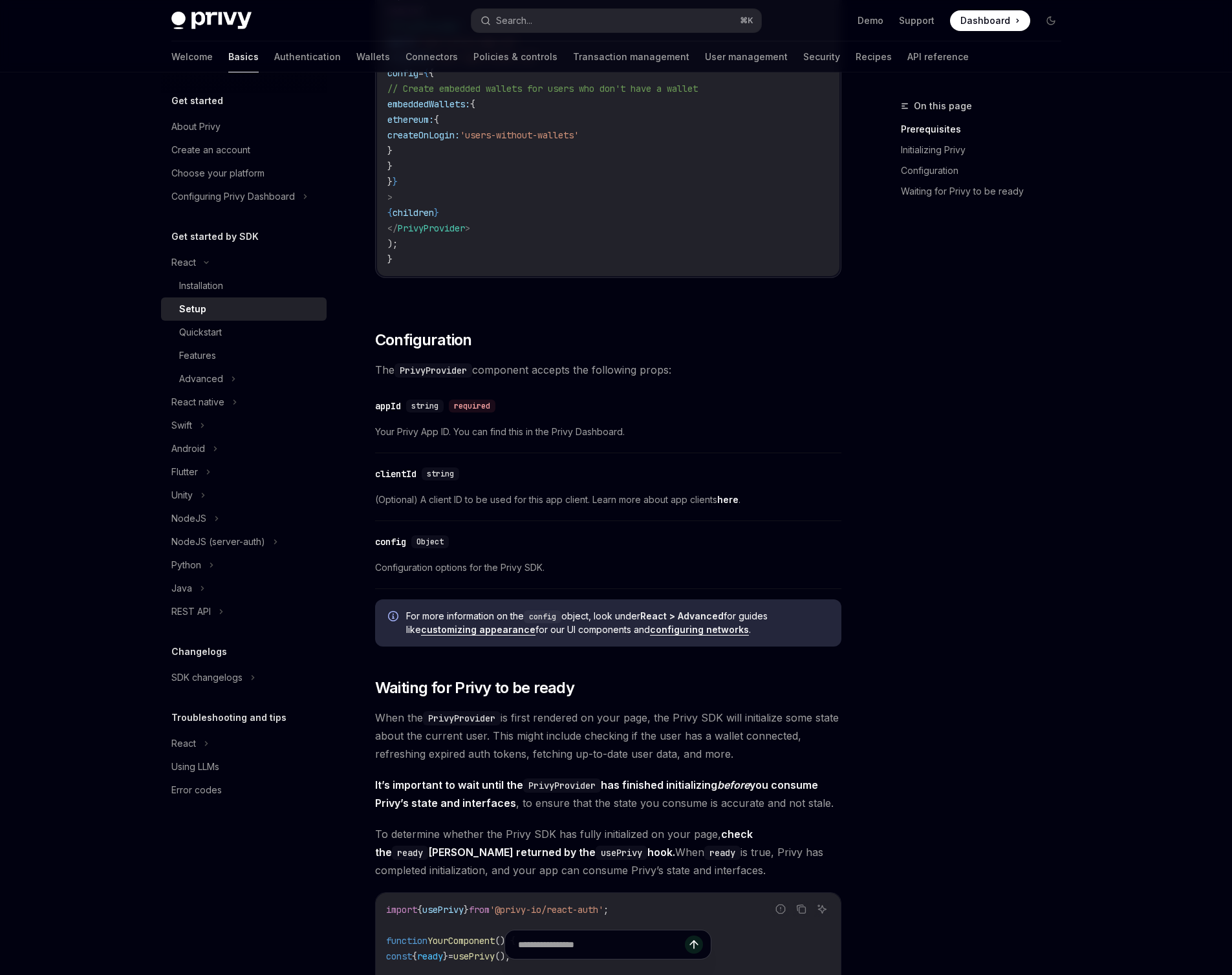
scroll to position [0, 0]
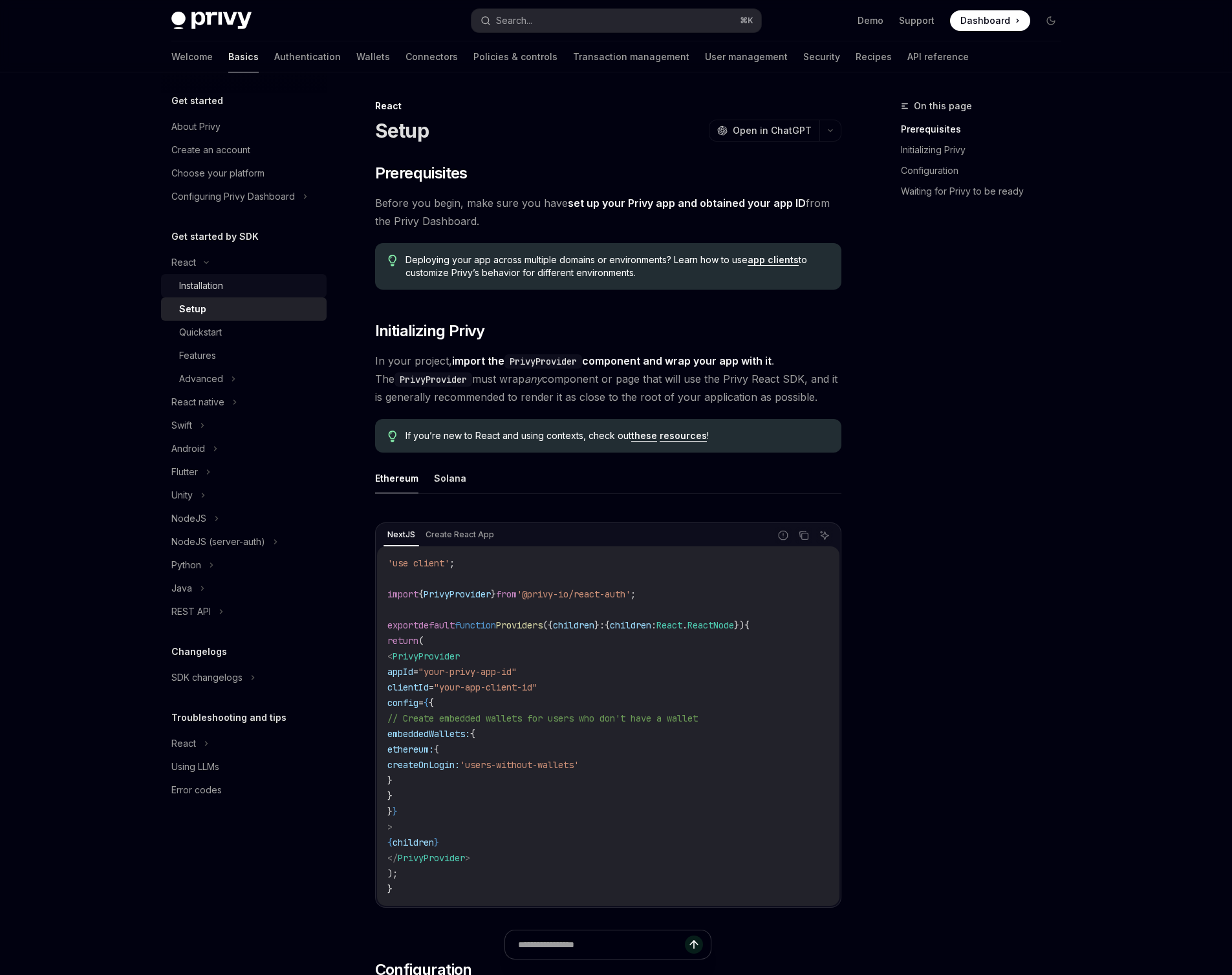
click at [184, 282] on div "Installation" at bounding box center [201, 285] width 44 height 15
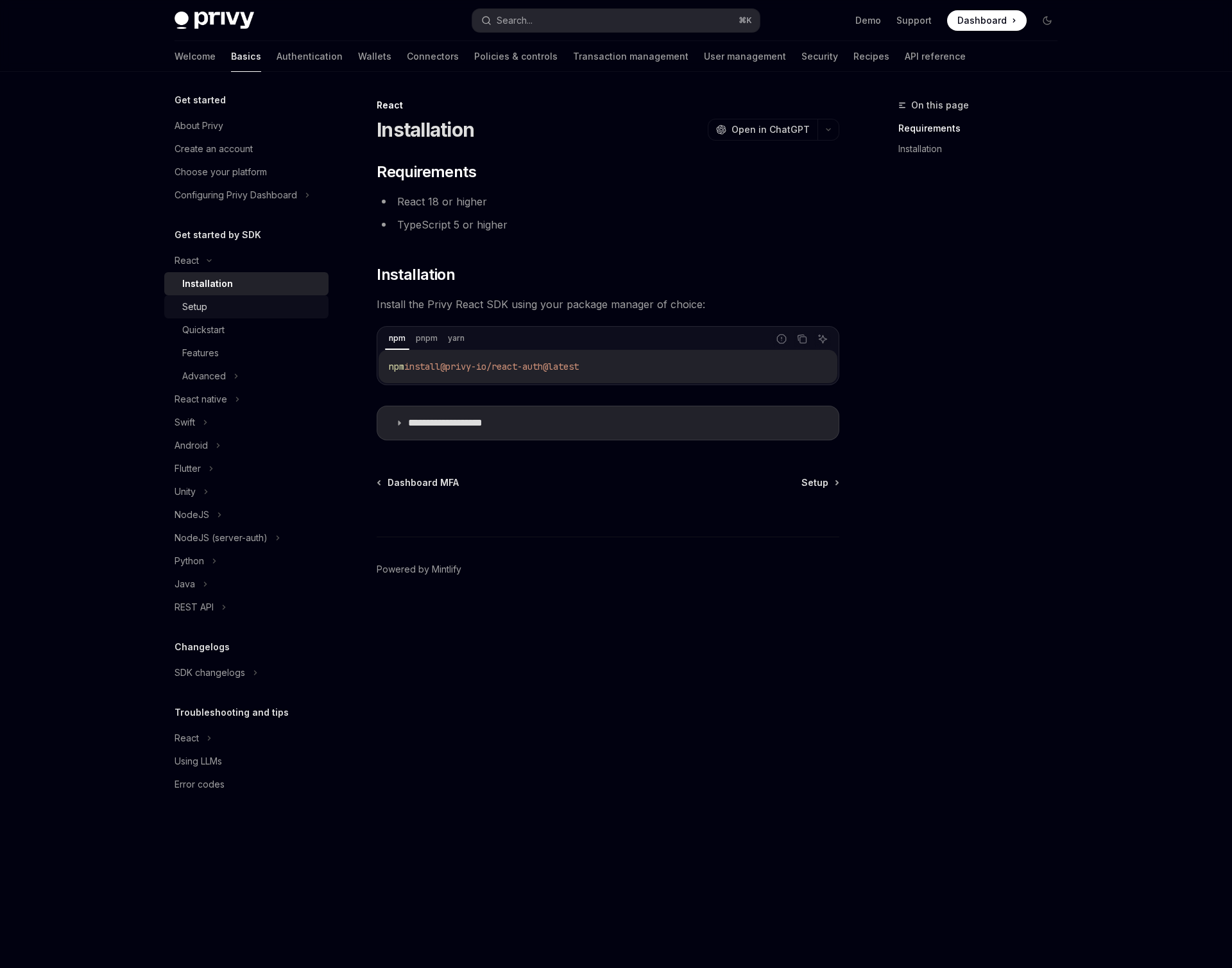
click at [207, 303] on div "Setup" at bounding box center [251, 306] width 138 height 15
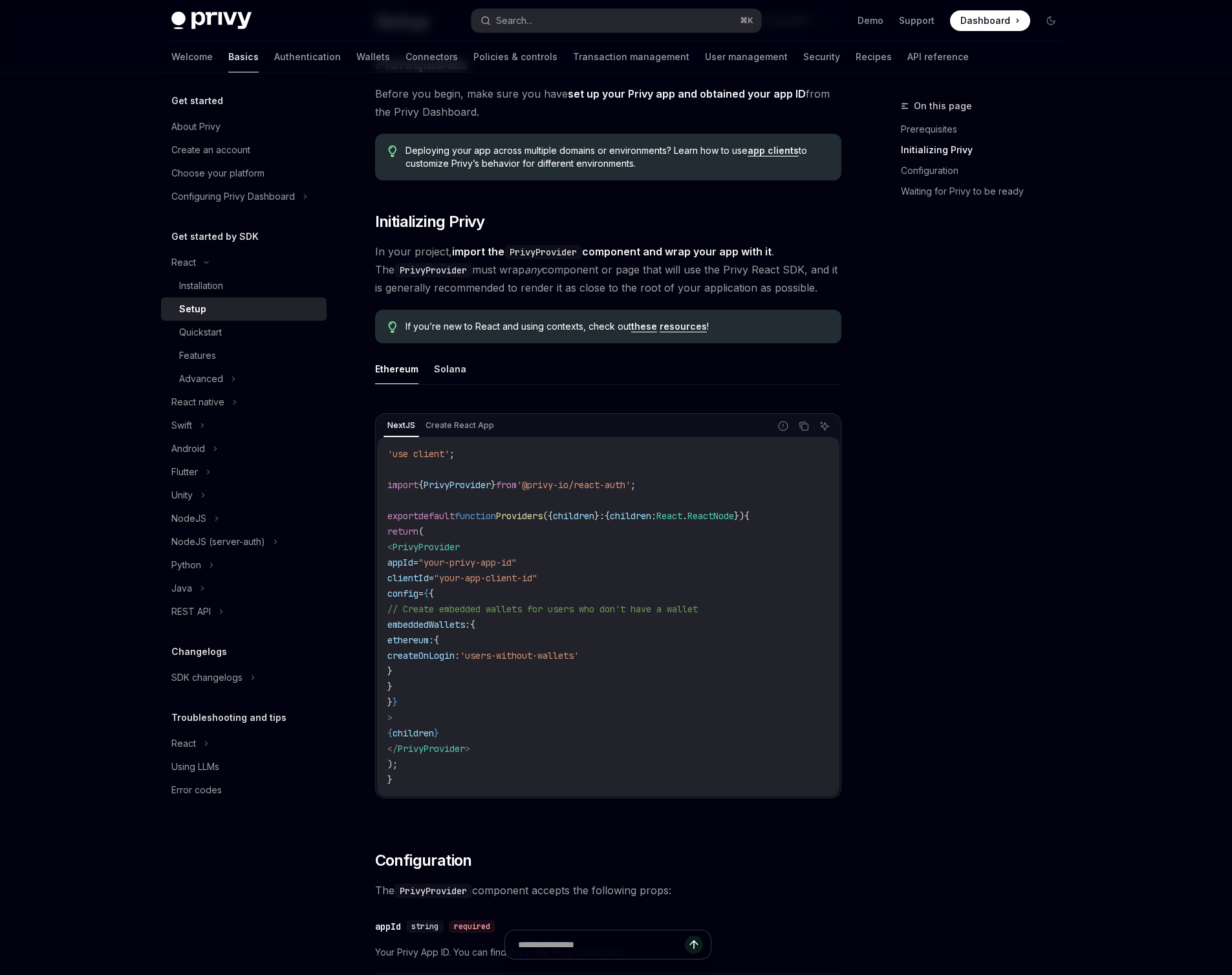
scroll to position [449, 0]
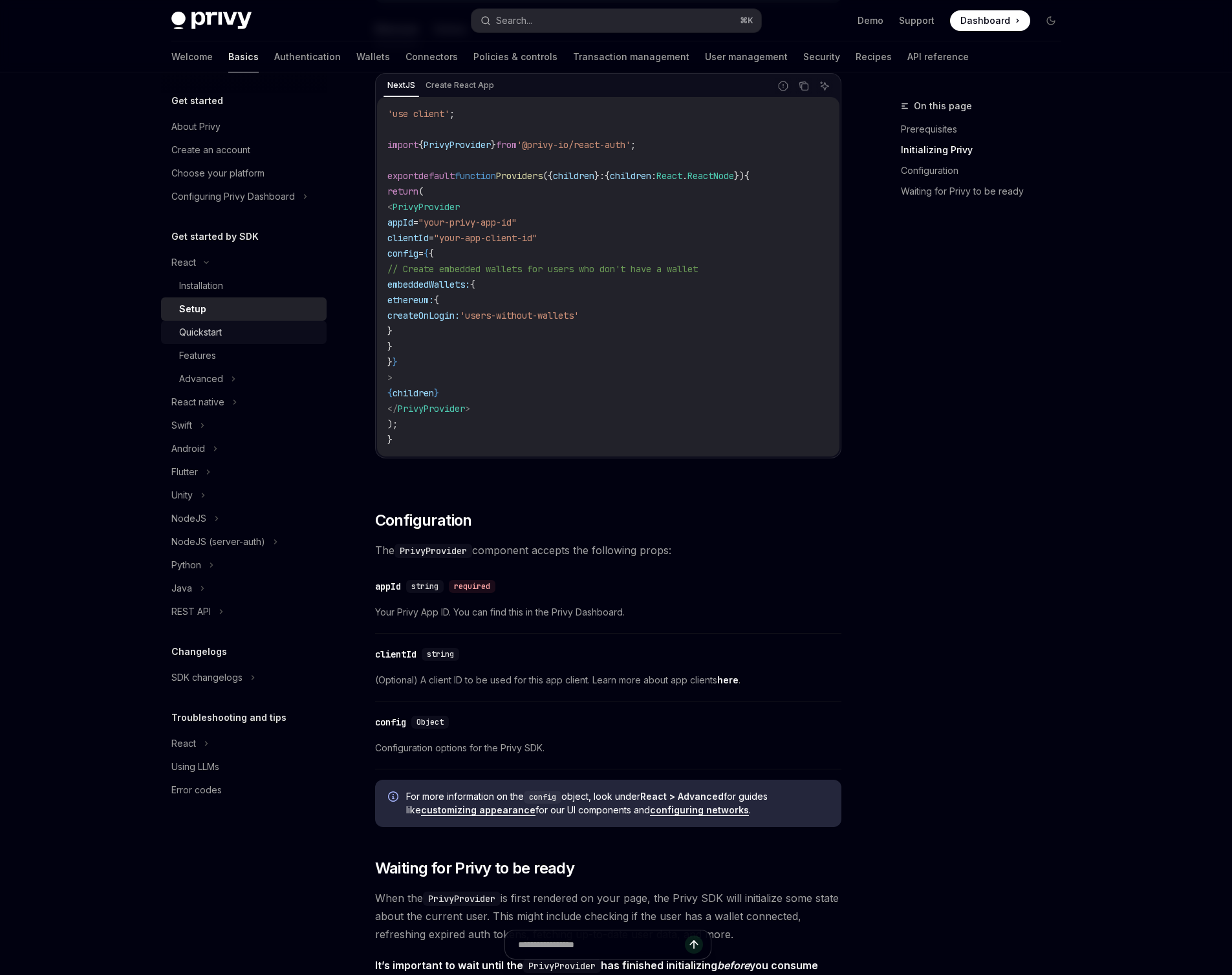
click at [239, 332] on div "Quickstart" at bounding box center [249, 332] width 139 height 15
type textarea "*"
